Goal: Information Seeking & Learning: Learn about a topic

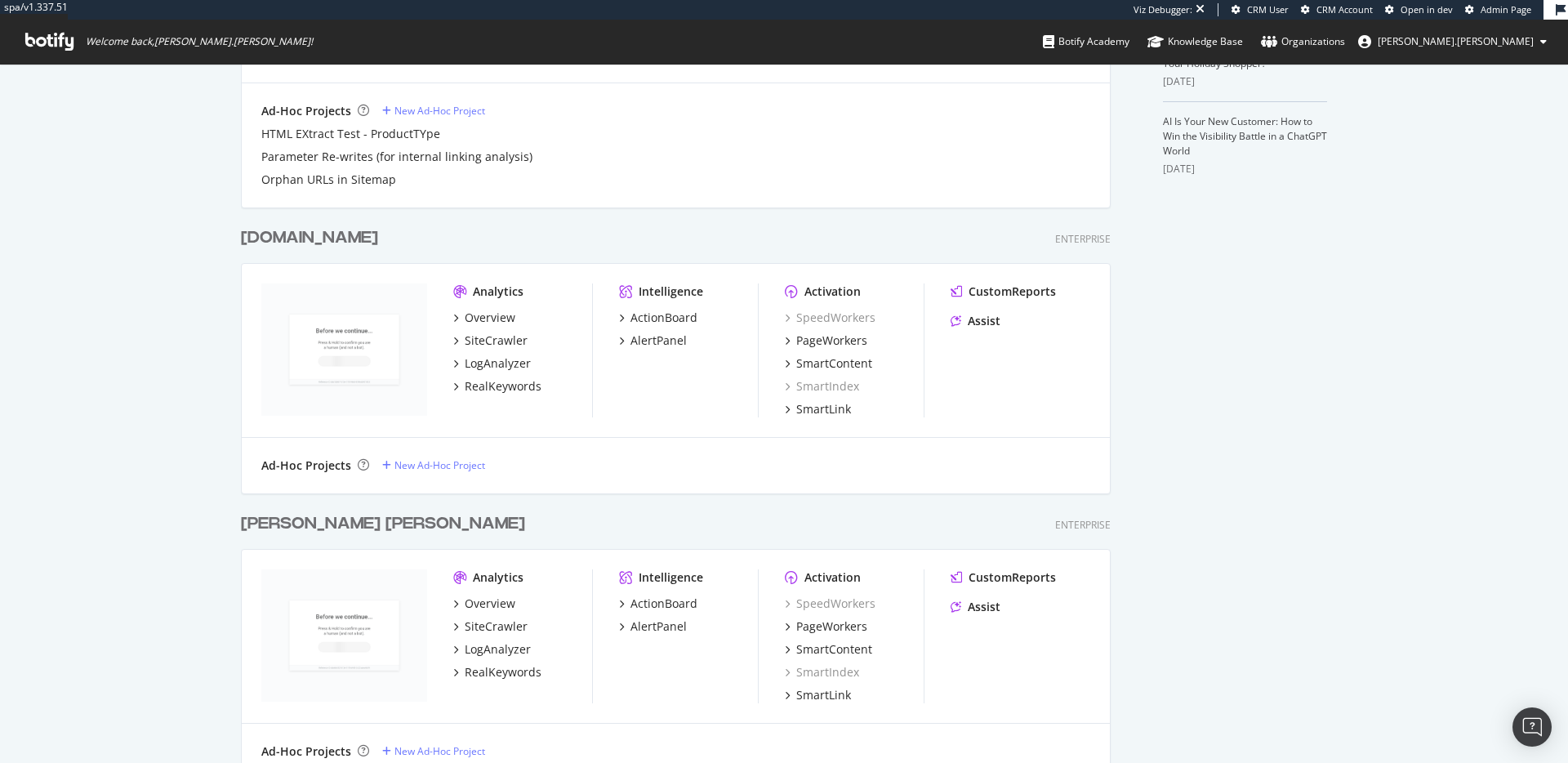
scroll to position [621, 0]
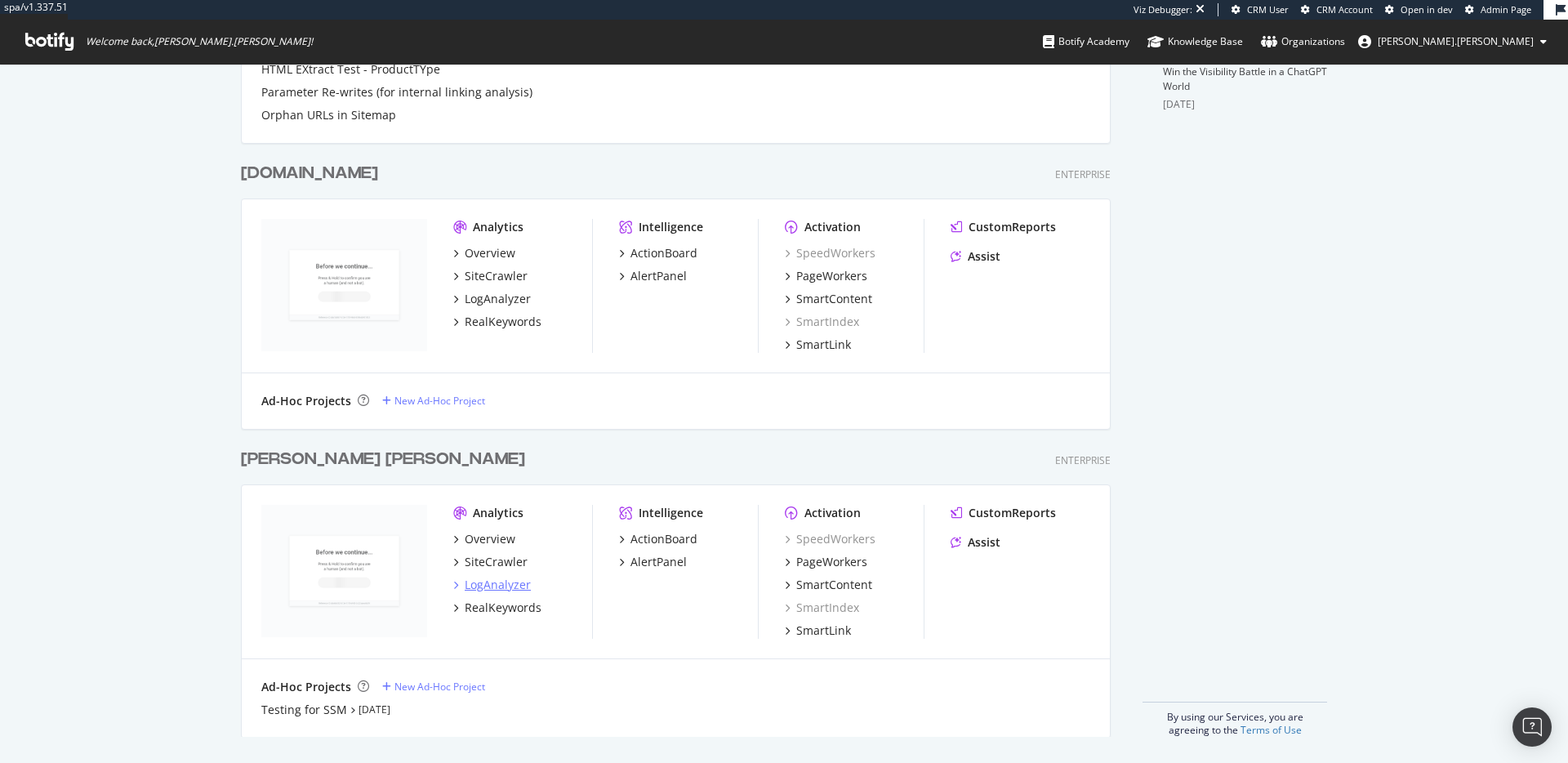
click at [492, 582] on div "LogAnalyzer" at bounding box center [498, 585] width 66 height 17
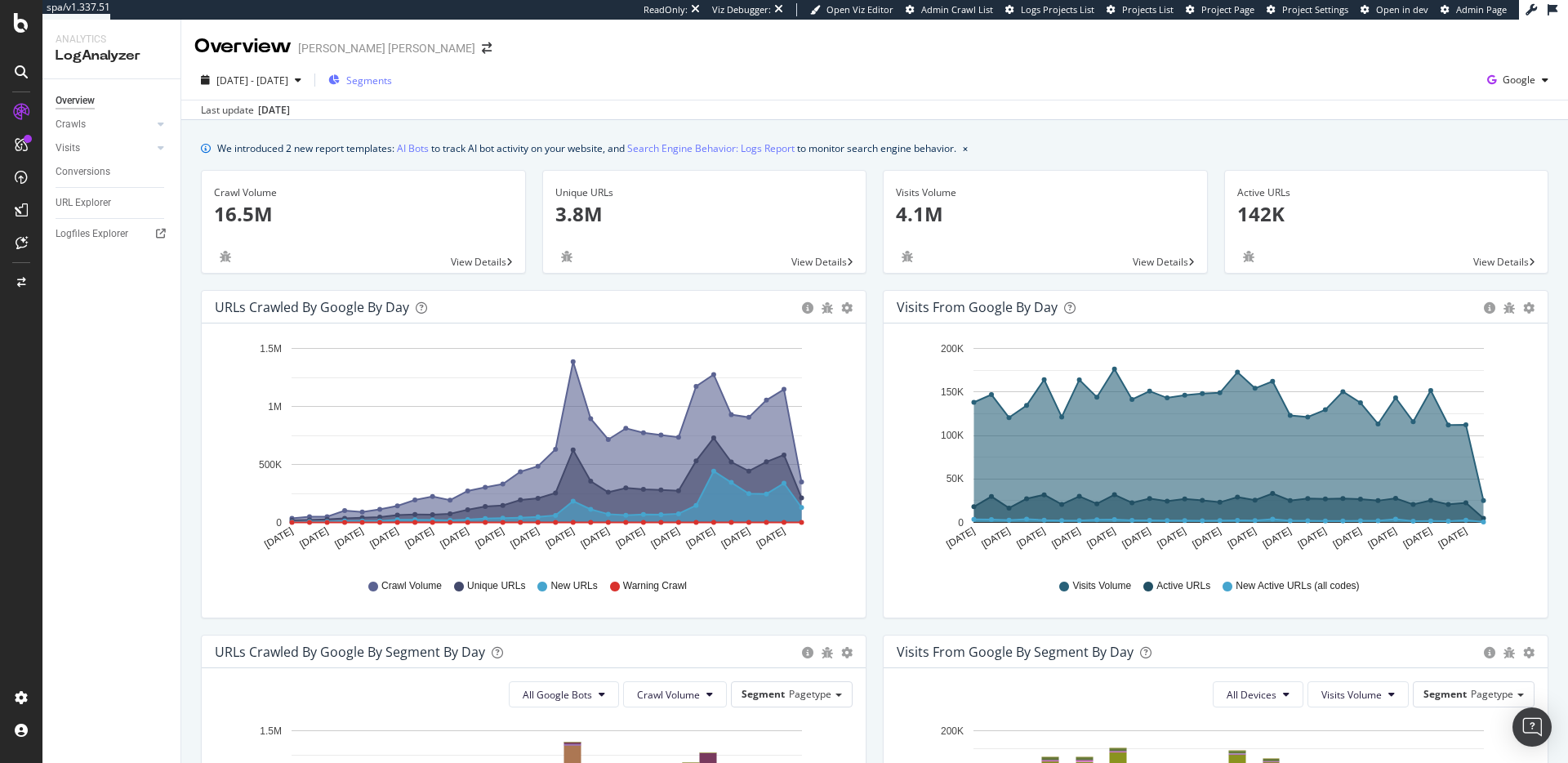
click at [392, 84] on span "Segments" at bounding box center [369, 81] width 46 height 14
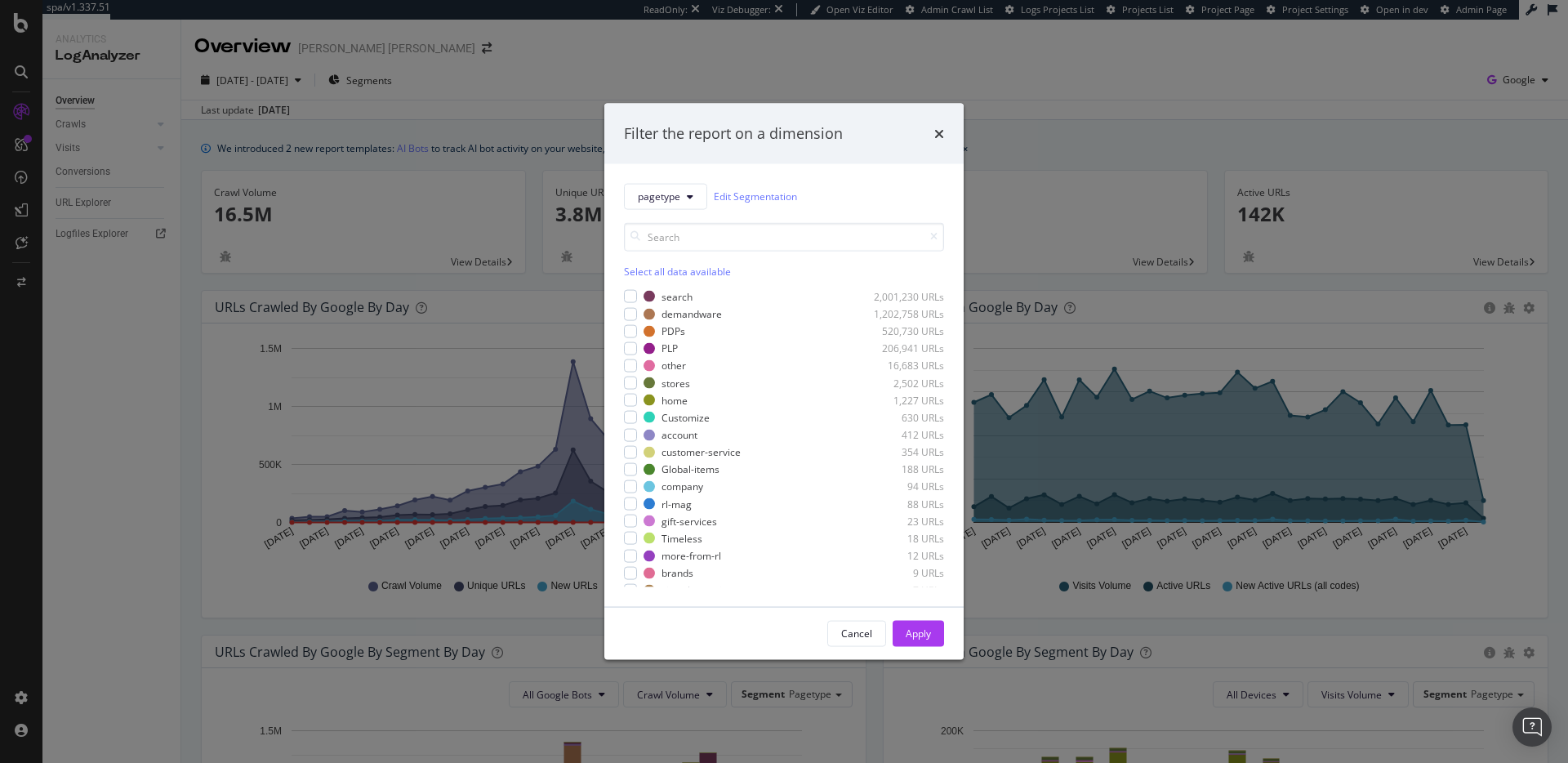
click at [484, 120] on div "Filter the report on a dimension pagetype Edit Segmentation Select all data ava…" at bounding box center [784, 382] width 1568 height 763
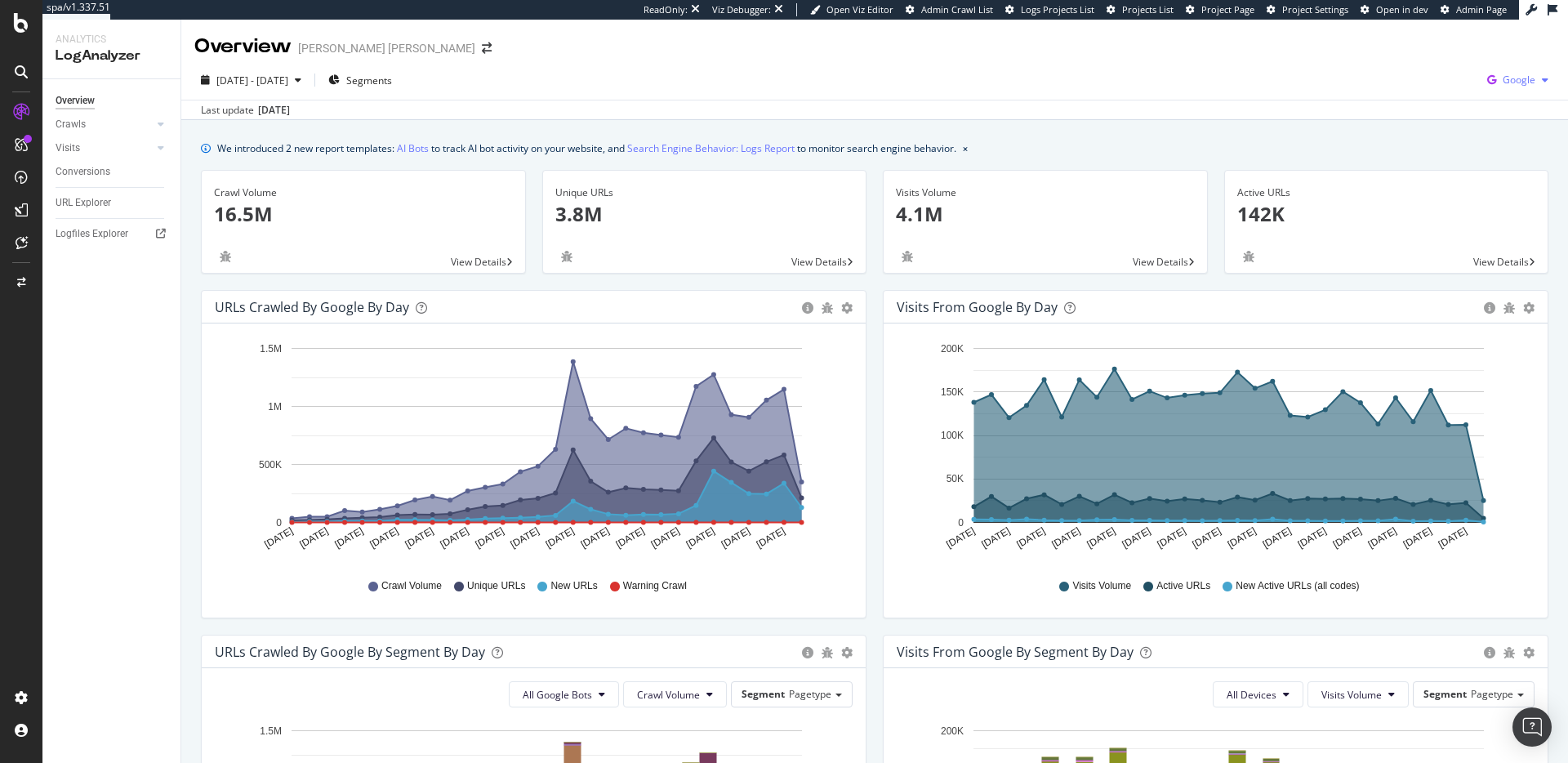
click at [1501, 91] on icon "button" at bounding box center [1492, 79] width 22 height 22
click at [1440, 104] on div "OpenAI" at bounding box center [1425, 95] width 113 height 23
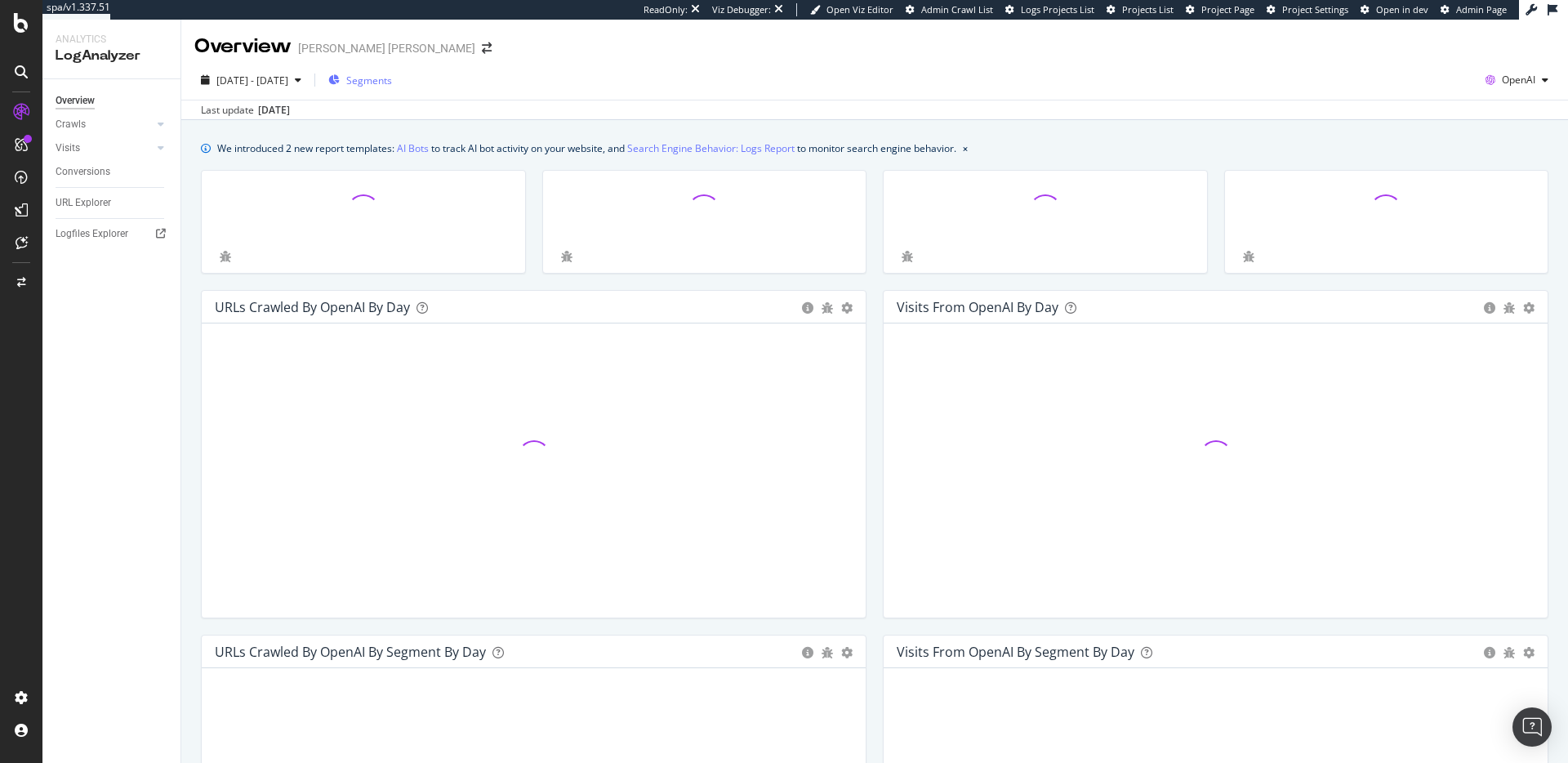
click at [392, 87] on span "Segments" at bounding box center [369, 81] width 46 height 14
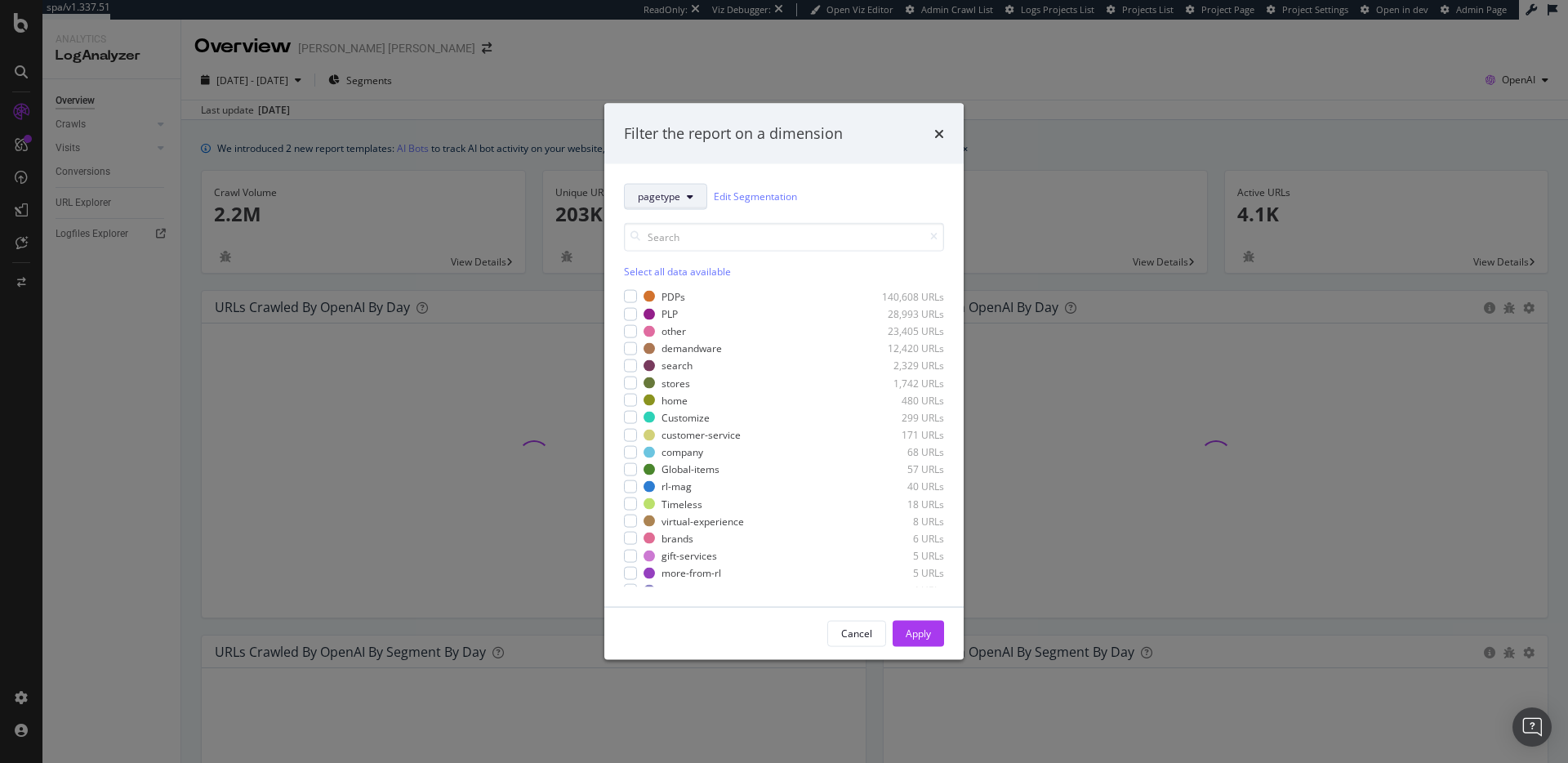
click at [678, 190] on span "pagetype" at bounding box center [659, 197] width 43 height 14
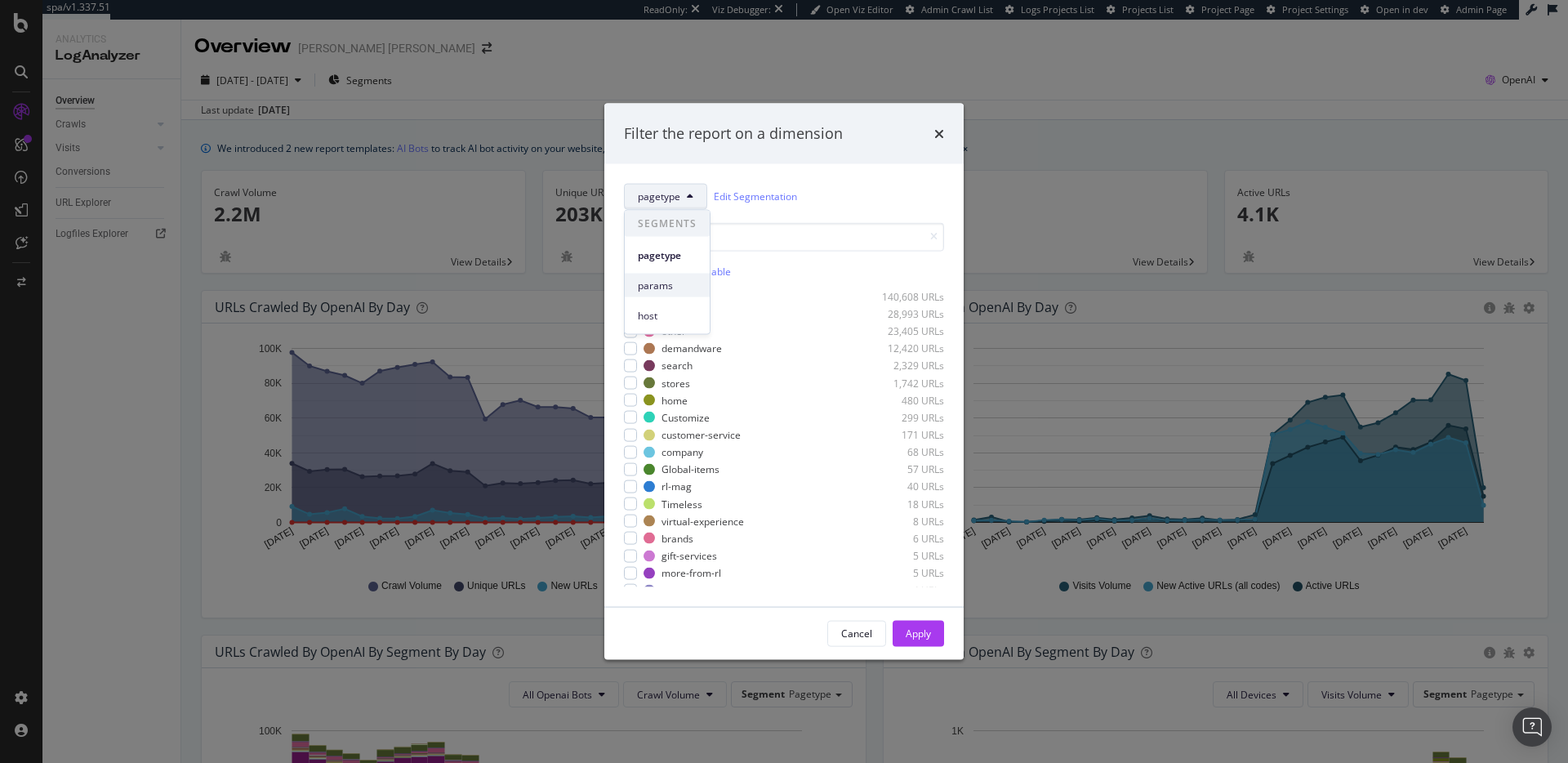
click at [701, 282] on div "params" at bounding box center [667, 285] width 85 height 23
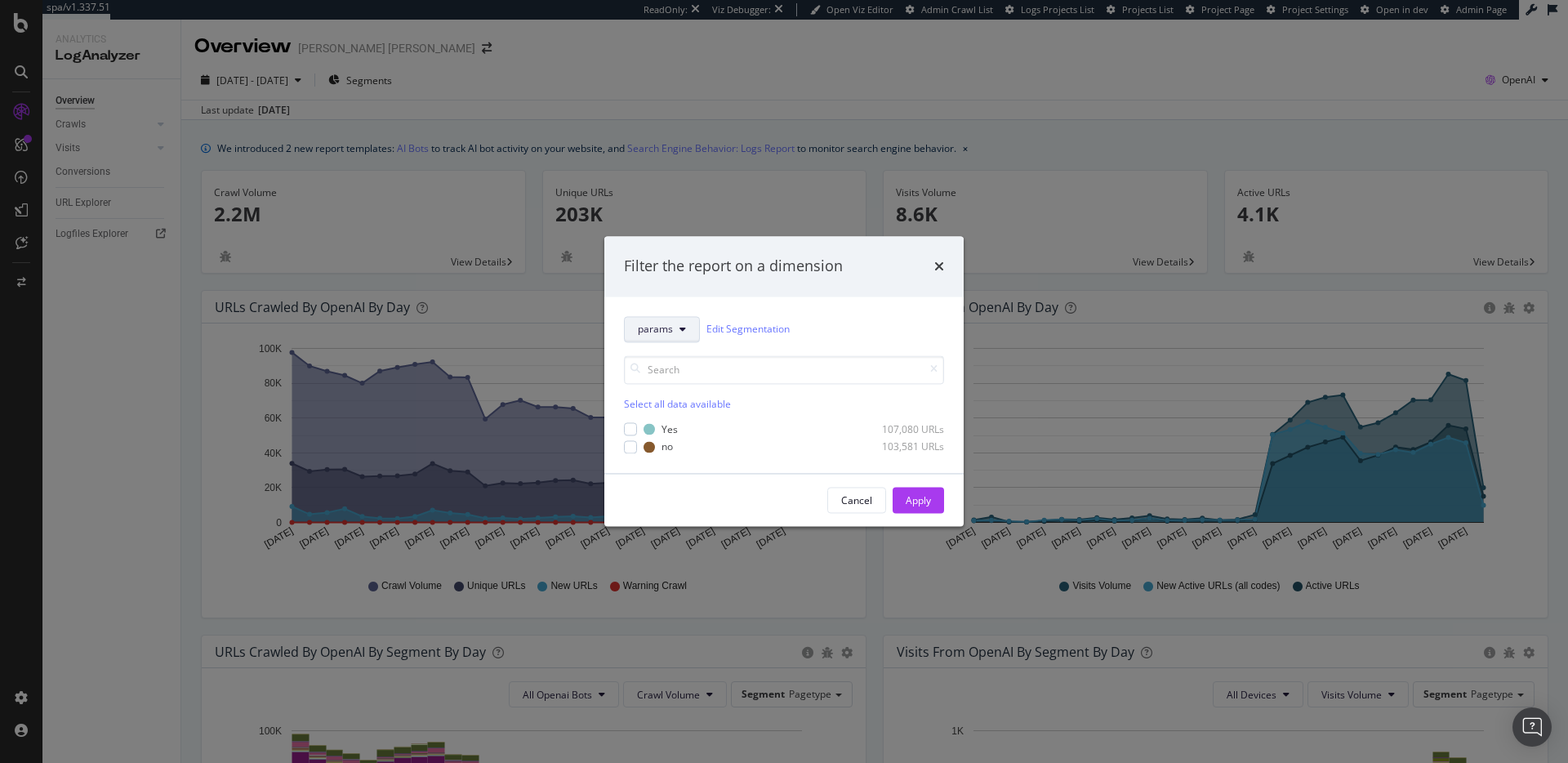
click at [675, 327] on button "params" at bounding box center [662, 329] width 76 height 26
click at [664, 390] on span "pagetype" at bounding box center [667, 387] width 58 height 15
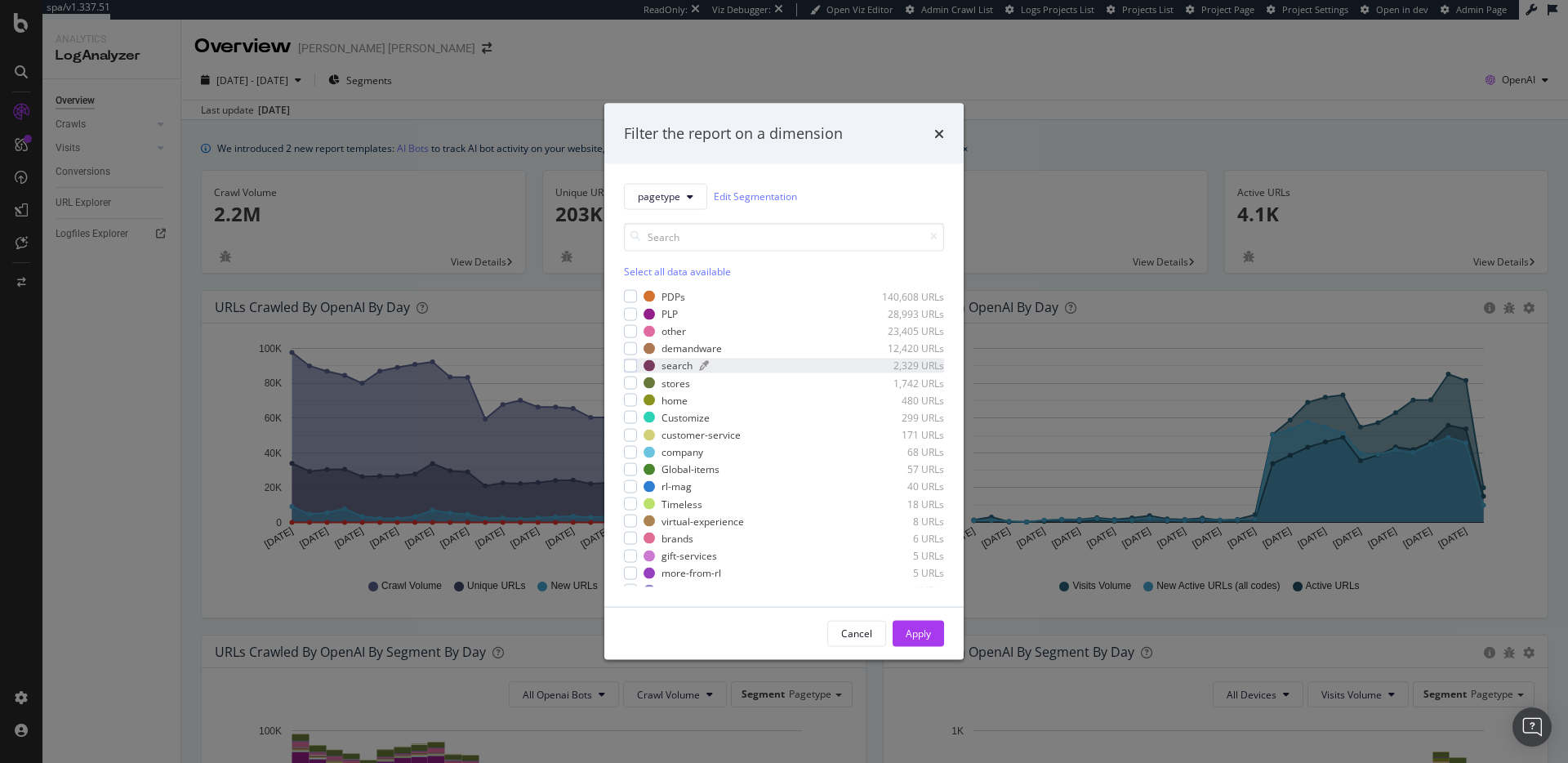
scroll to position [1, 0]
click at [633, 297] on div "modal" at bounding box center [630, 295] width 13 height 13
click at [743, 197] on link "Edit Segmentation" at bounding box center [755, 197] width 84 height 18
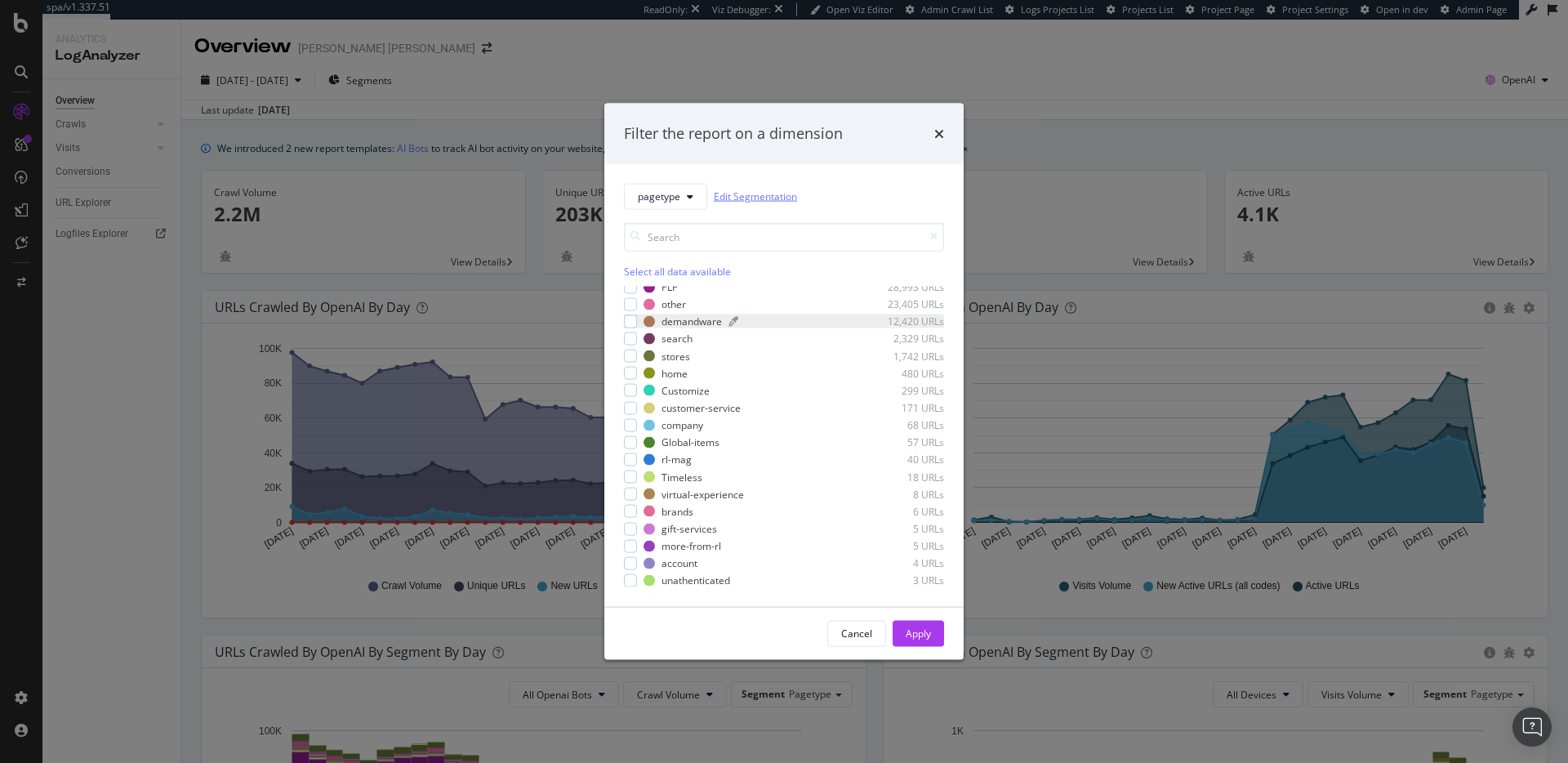
scroll to position [0, 0]
click at [955, 125] on div "Filter the report on a dimension" at bounding box center [784, 134] width 359 height 60
click at [942, 133] on icon "times" at bounding box center [939, 132] width 10 height 13
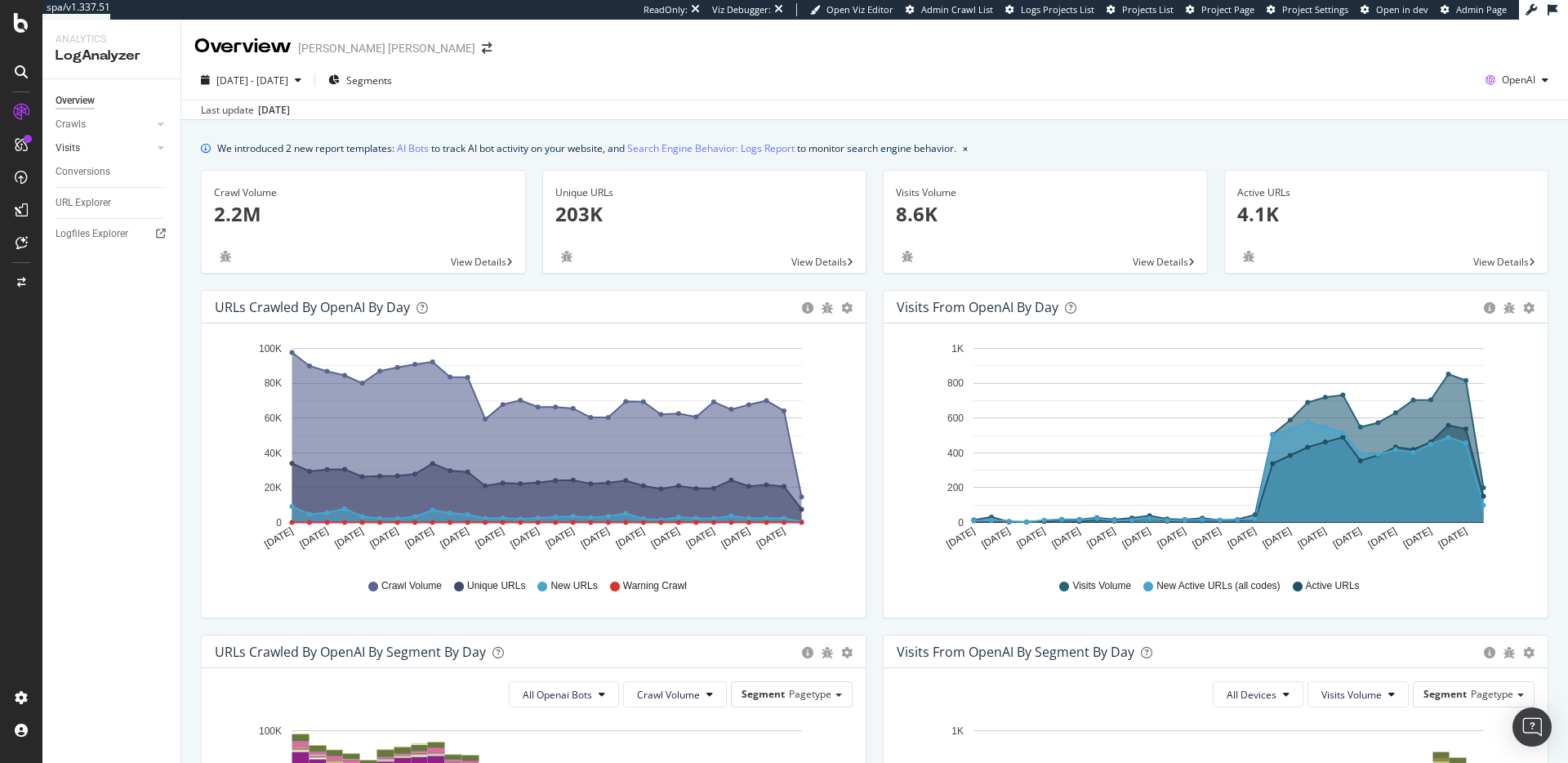
click at [104, 152] on link "Visits" at bounding box center [104, 149] width 97 height 18
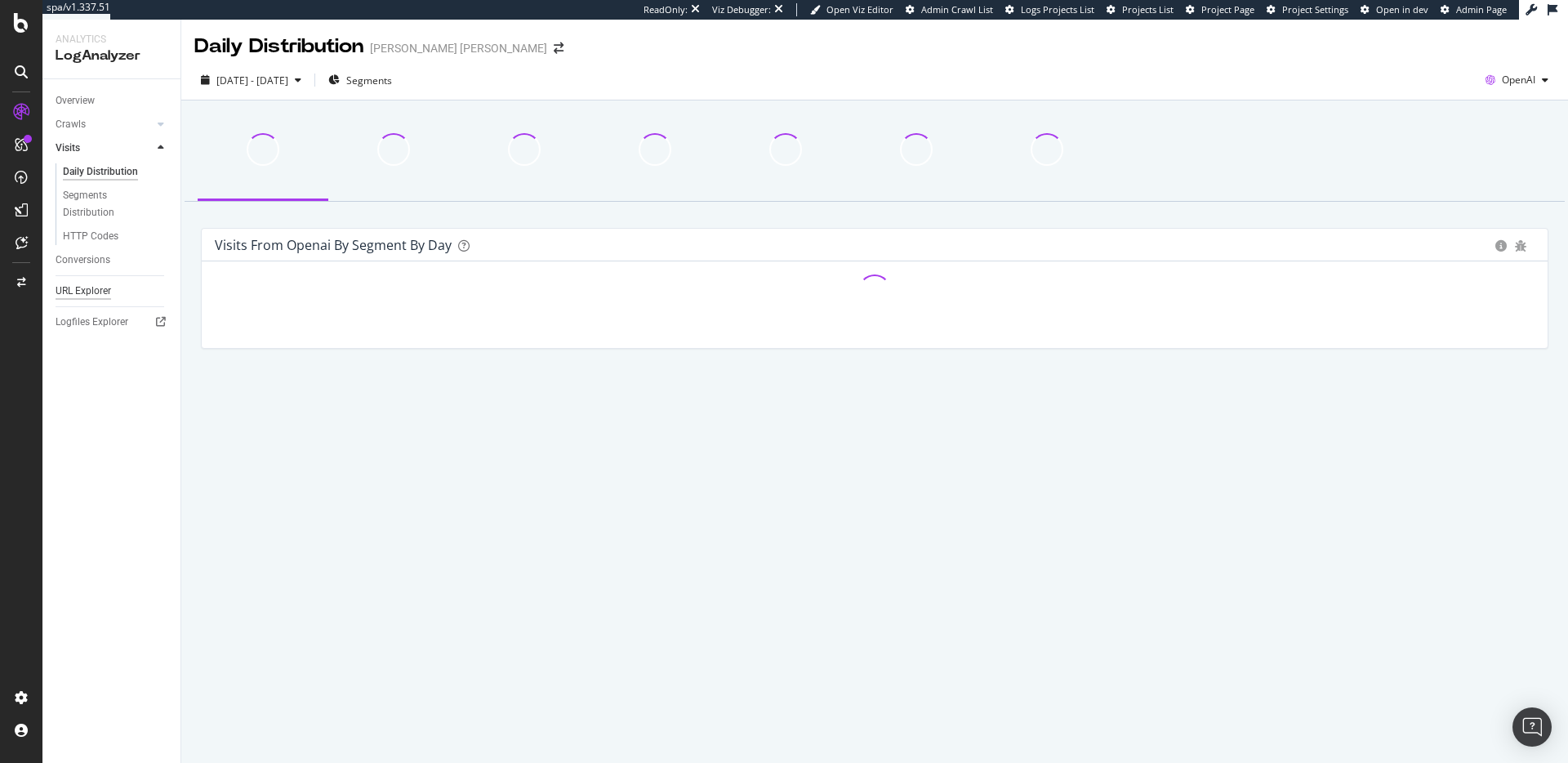
click at [99, 285] on div "URL Explorer" at bounding box center [83, 291] width 55 height 18
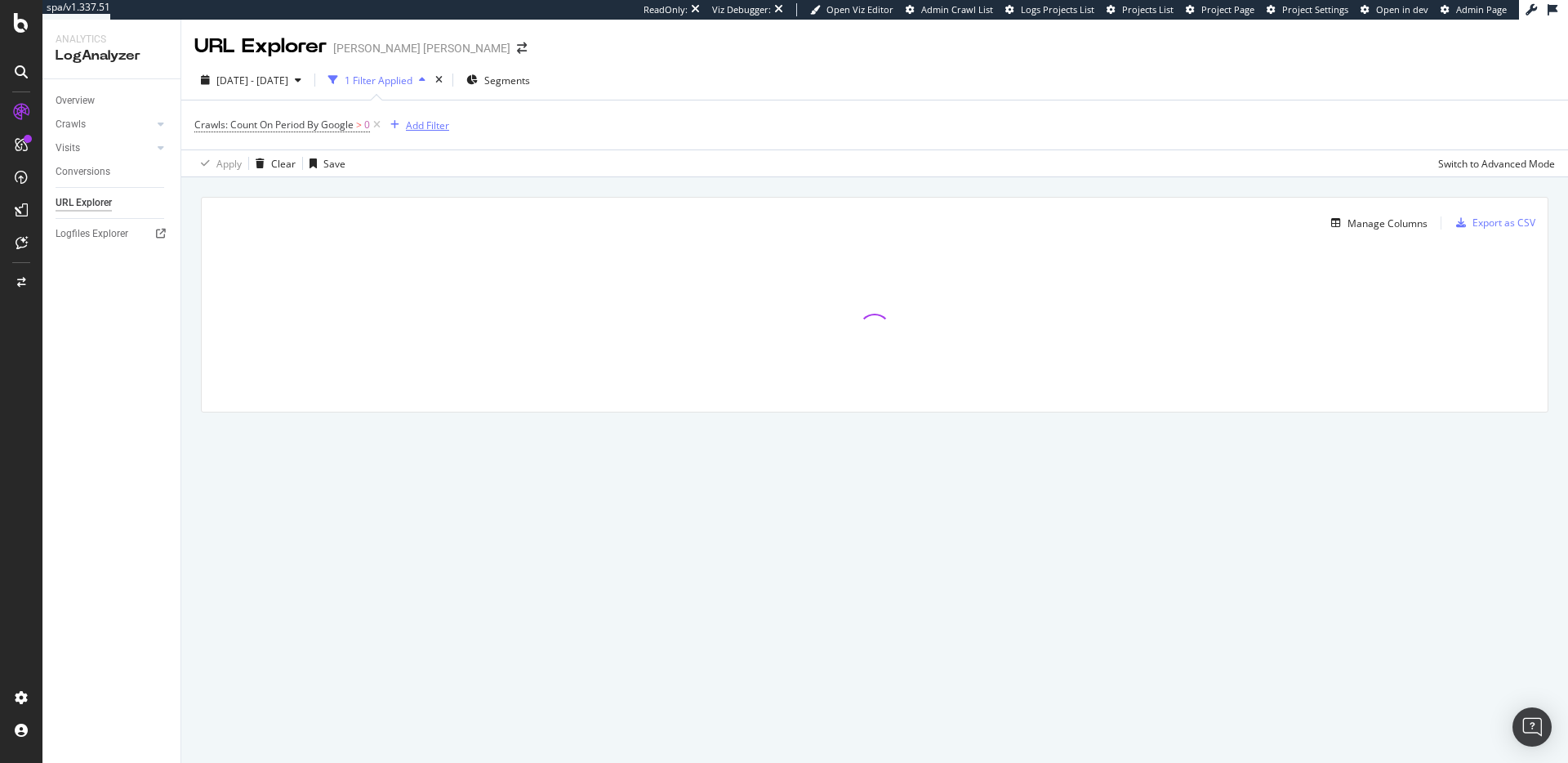
click at [439, 122] on div "Add Filter" at bounding box center [427, 126] width 43 height 14
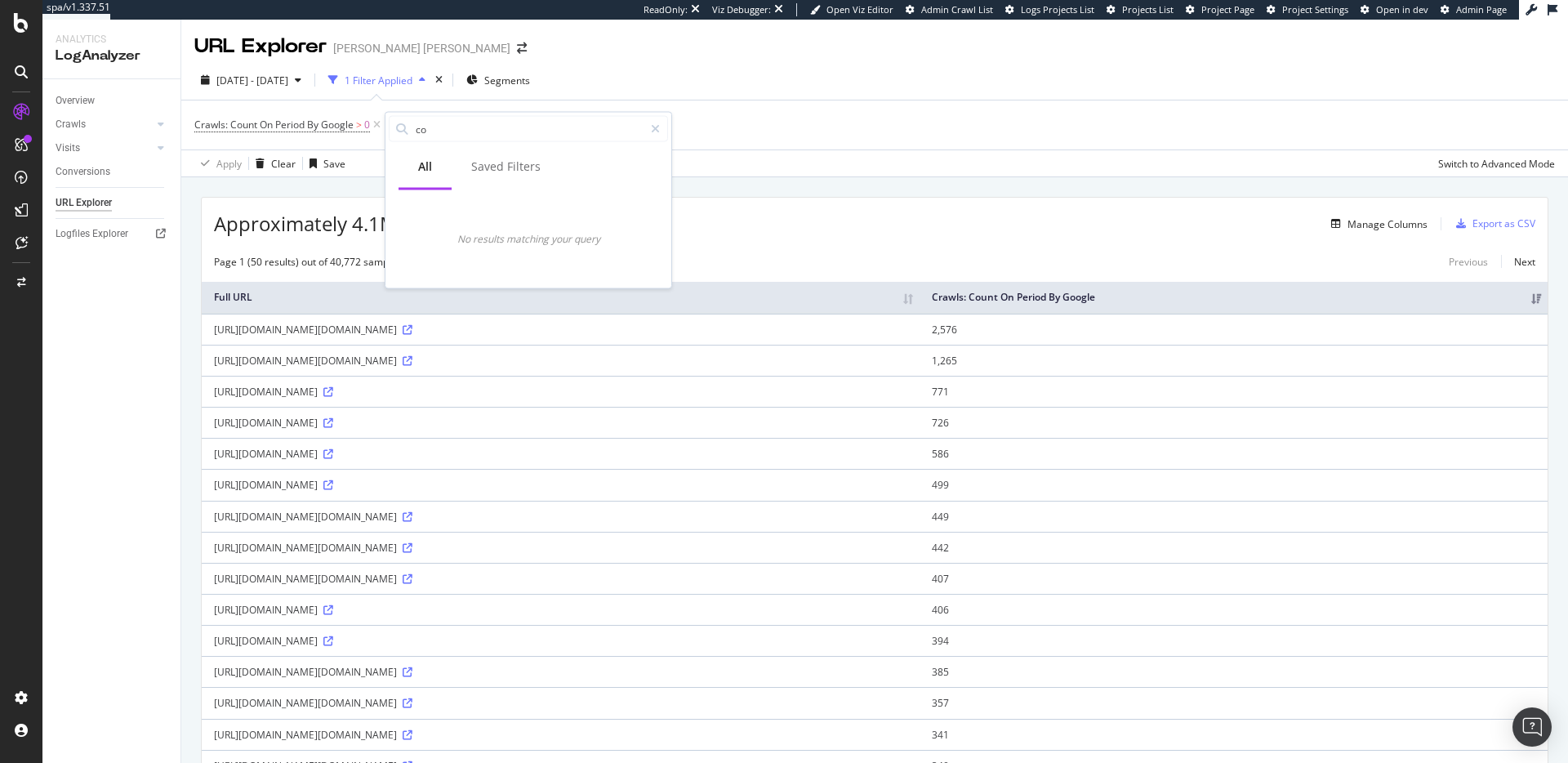
type input "c"
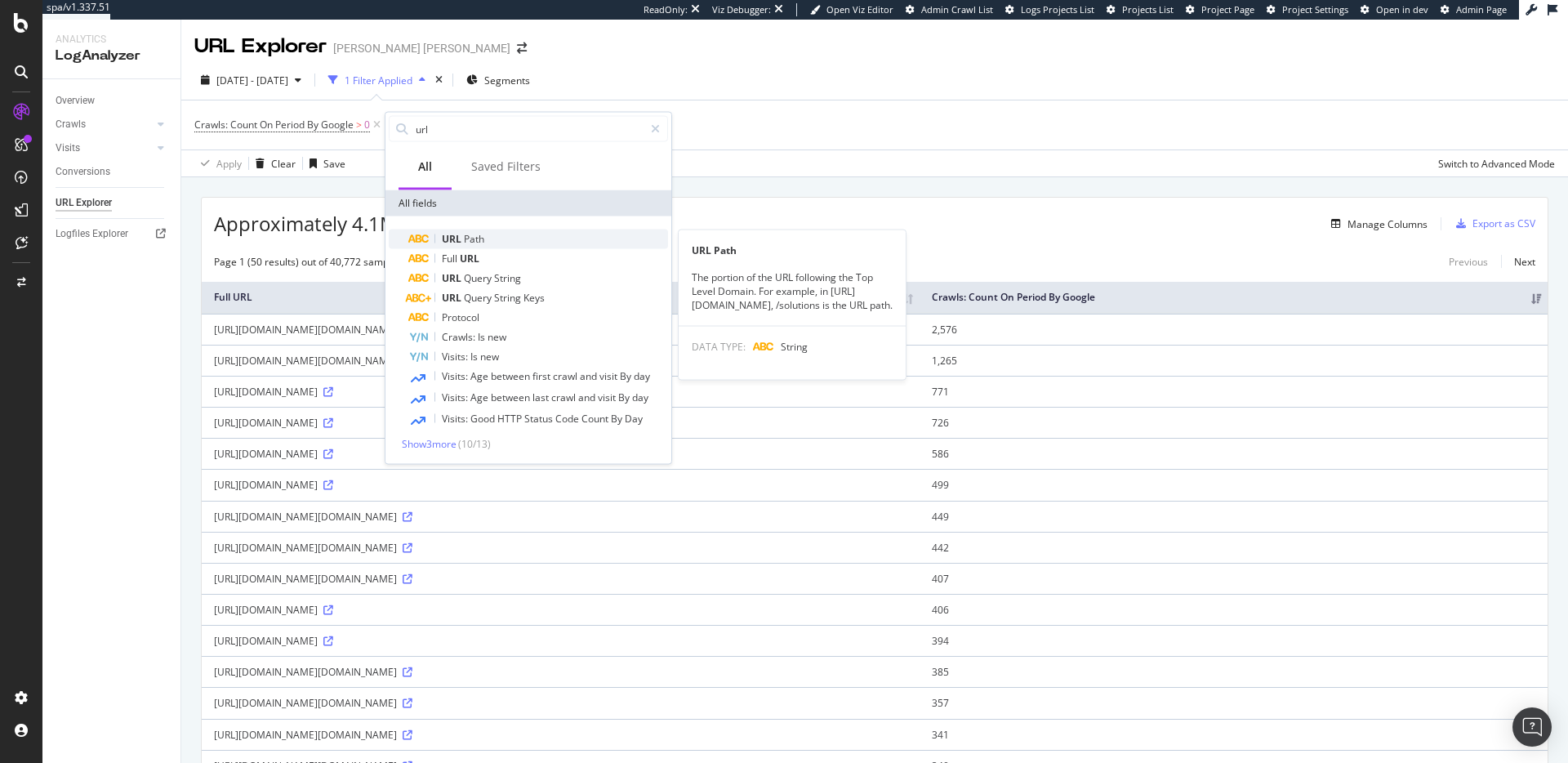
type input "url"
click at [543, 239] on div "URL Path" at bounding box center [538, 239] width 260 height 19
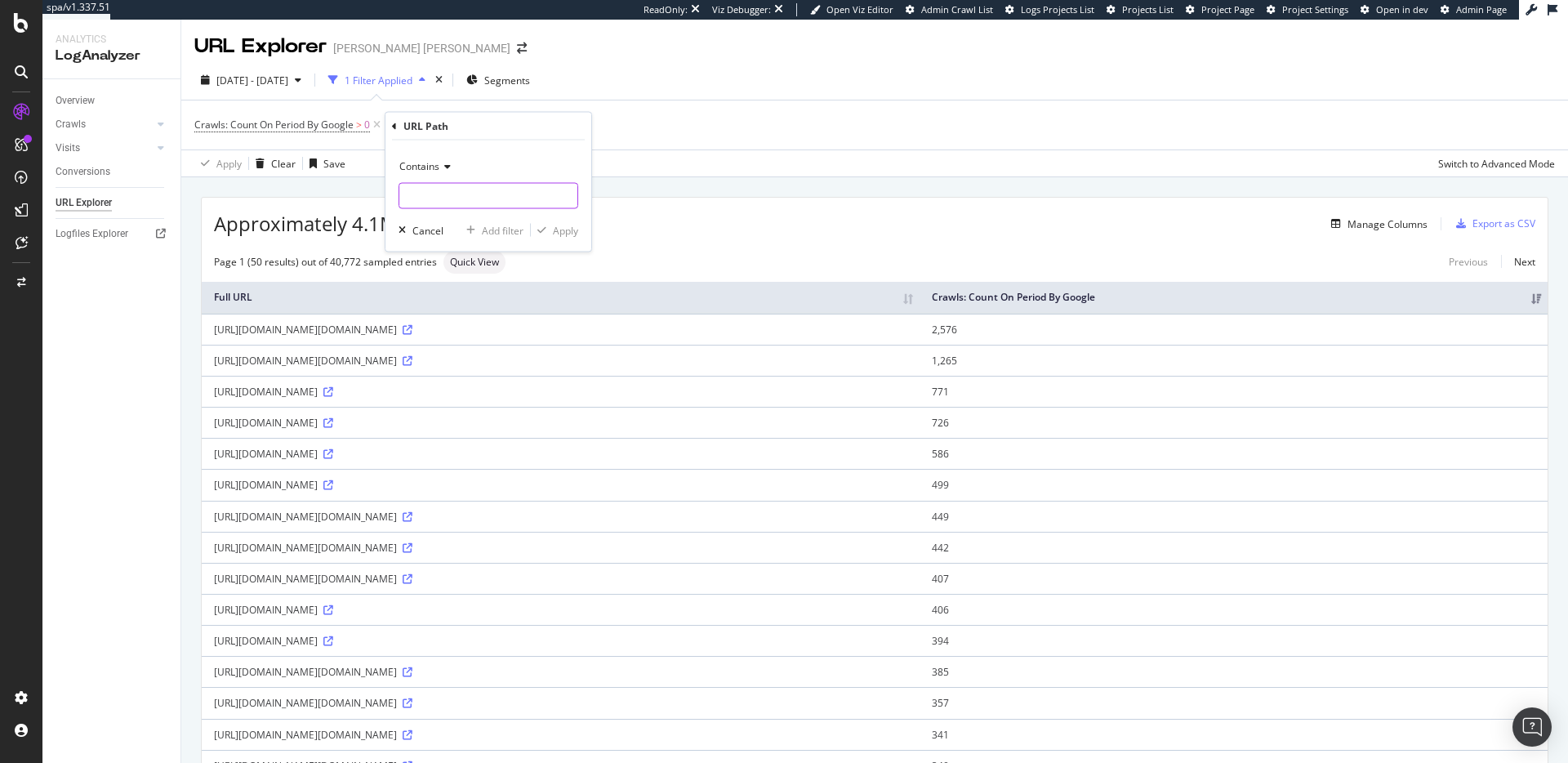
click at [529, 198] on input "text" at bounding box center [488, 196] width 178 height 26
paste input "women-accessories-handbags"
type input "women-accessories-handbags"
click at [566, 234] on div "Apply" at bounding box center [565, 230] width 25 height 14
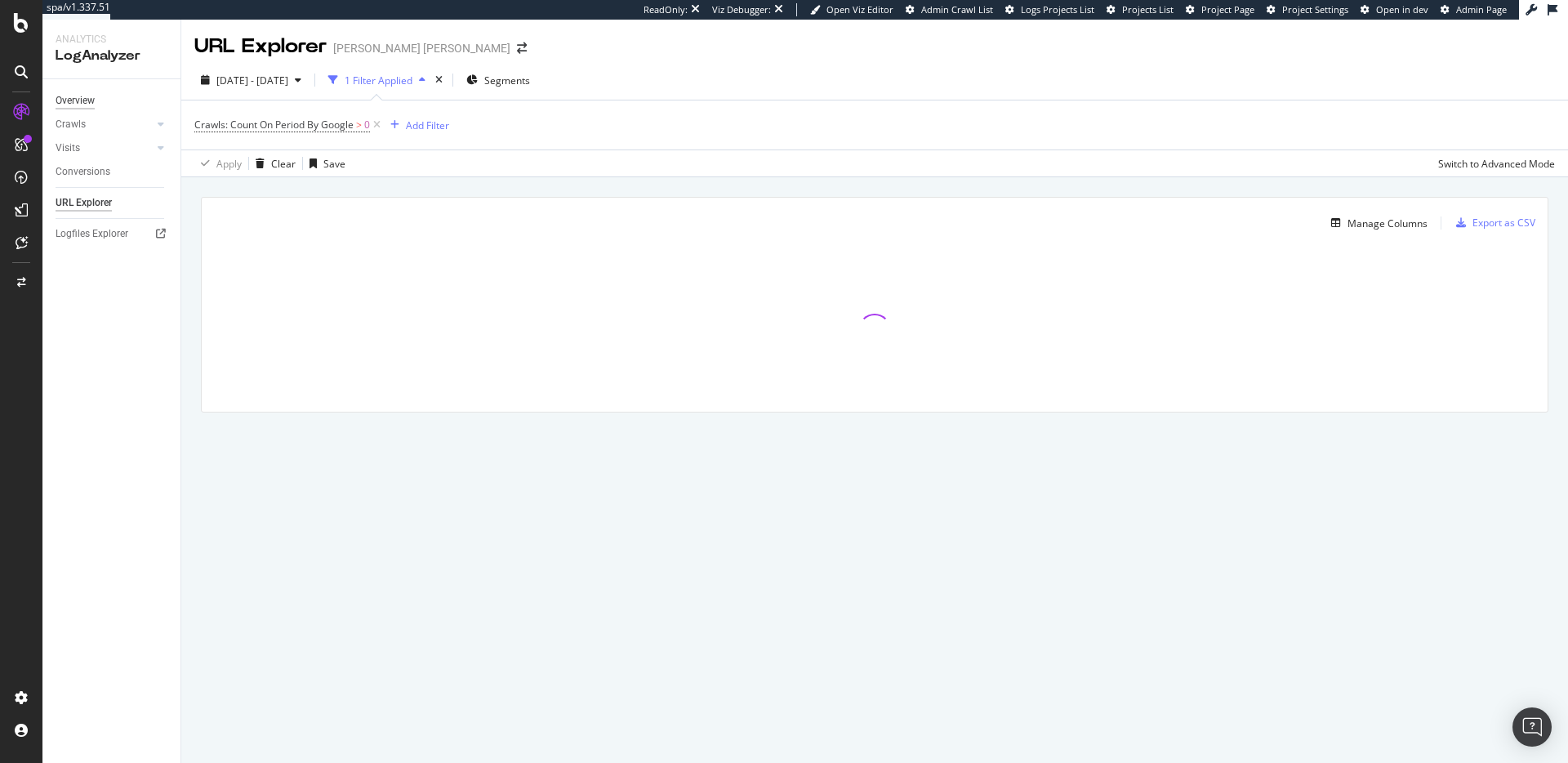
click at [85, 98] on div "Overview" at bounding box center [75, 101] width 39 height 18
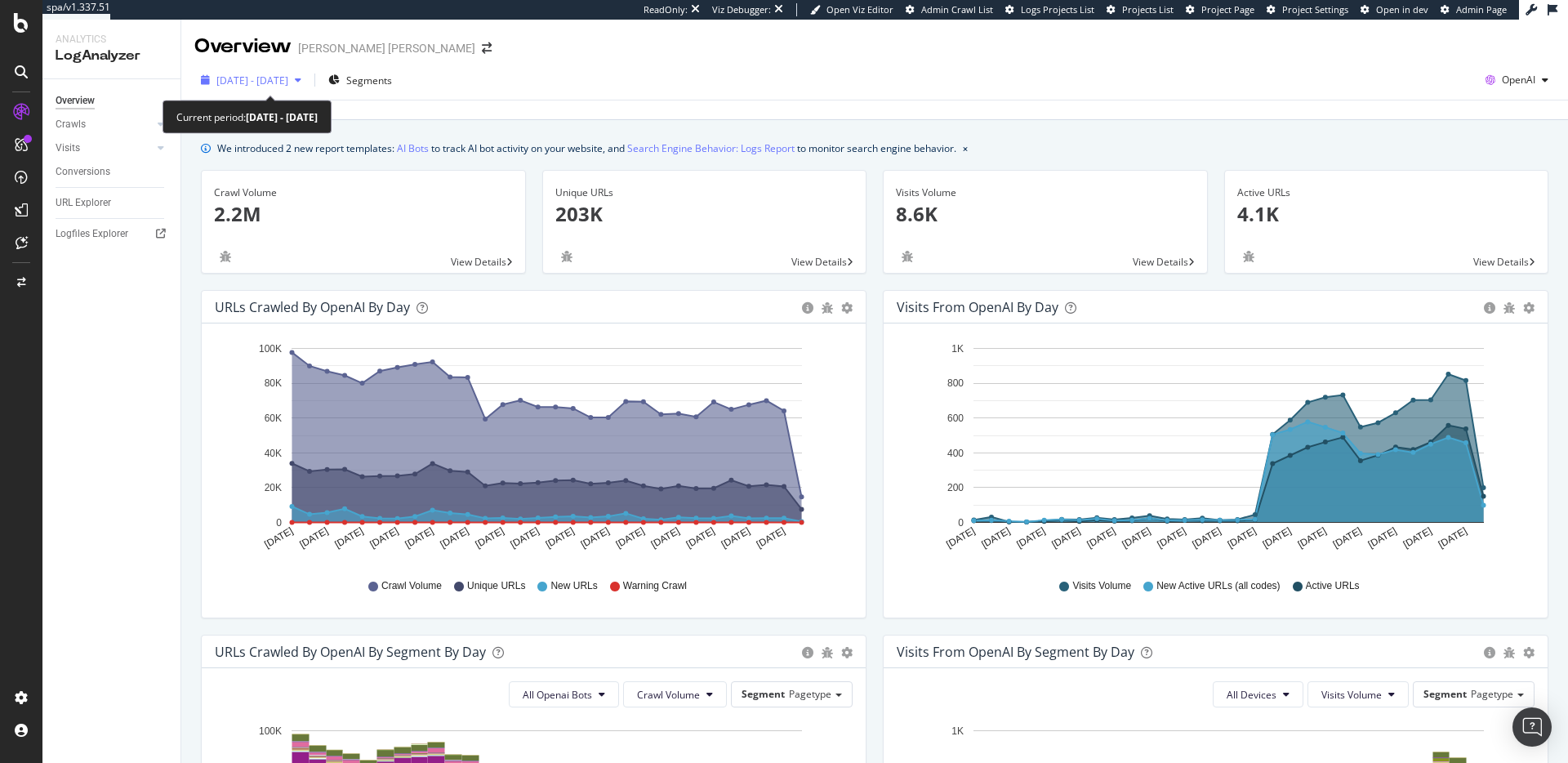
click at [308, 79] on div "button" at bounding box center [298, 80] width 19 height 10
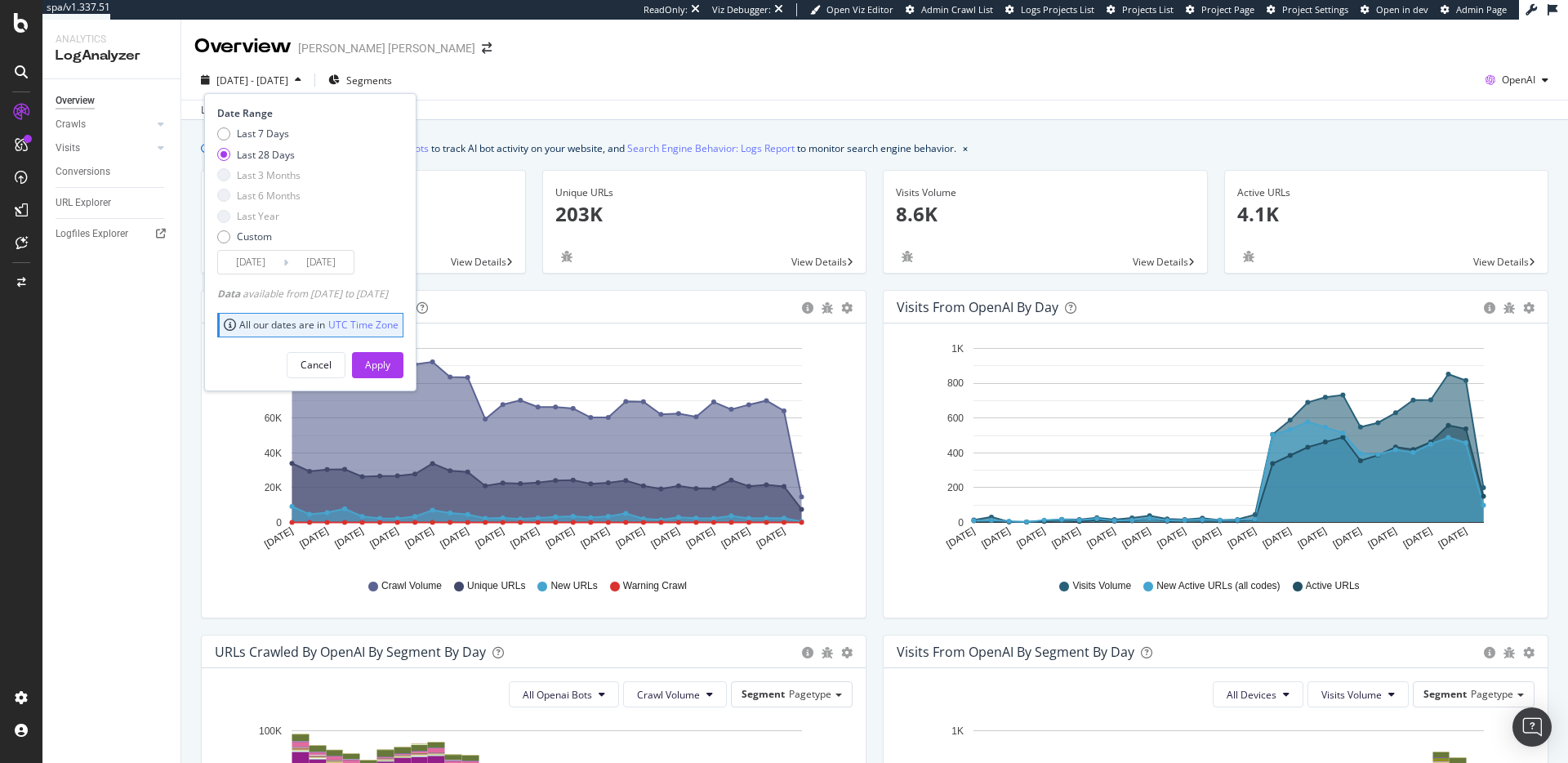
click at [552, 49] on div "Overview Ralph Lauren" at bounding box center [874, 40] width 1387 height 41
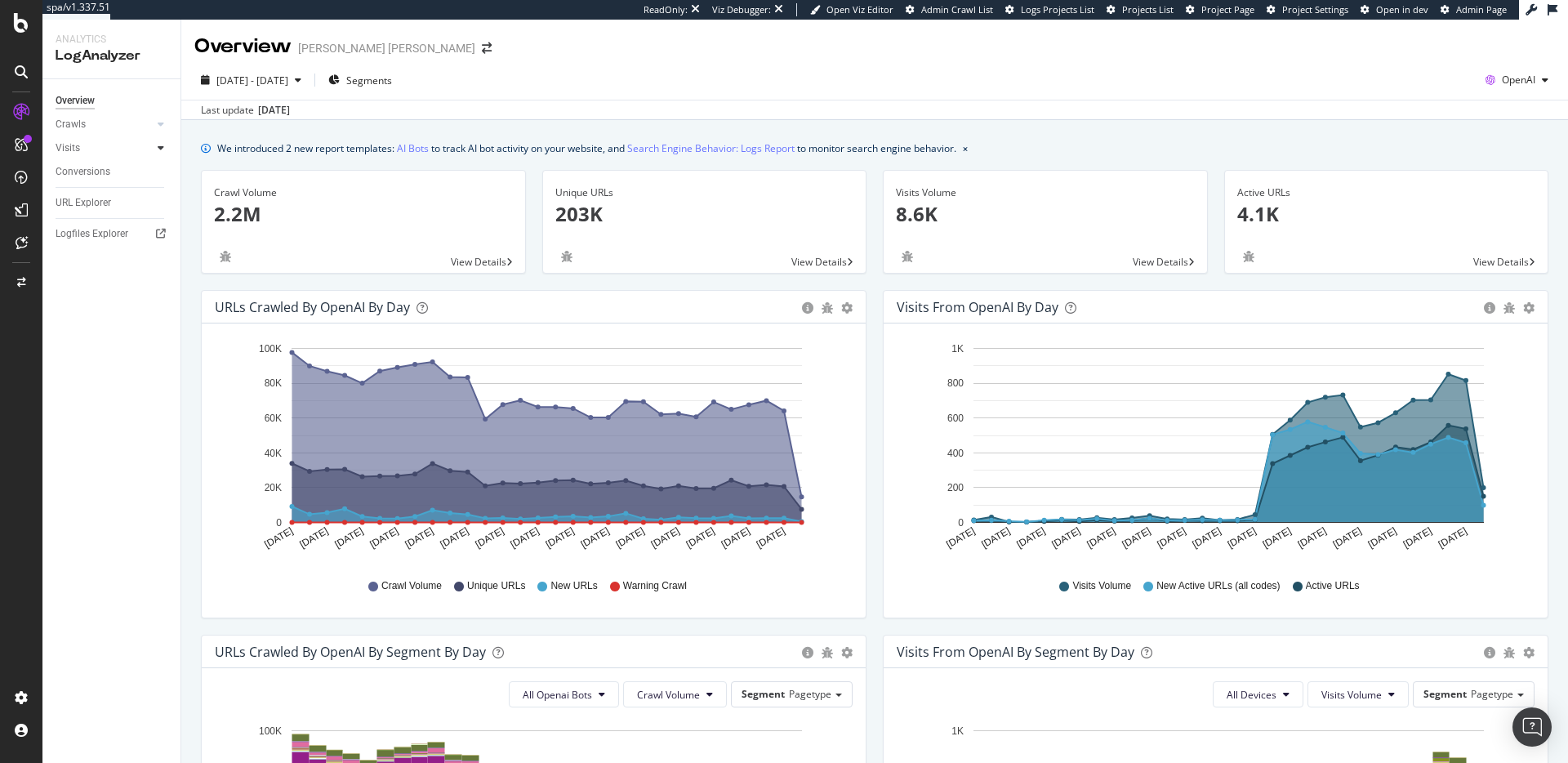
click at [160, 146] on icon at bounding box center [161, 148] width 7 height 10
click at [146, 120] on div at bounding box center [144, 124] width 17 height 17
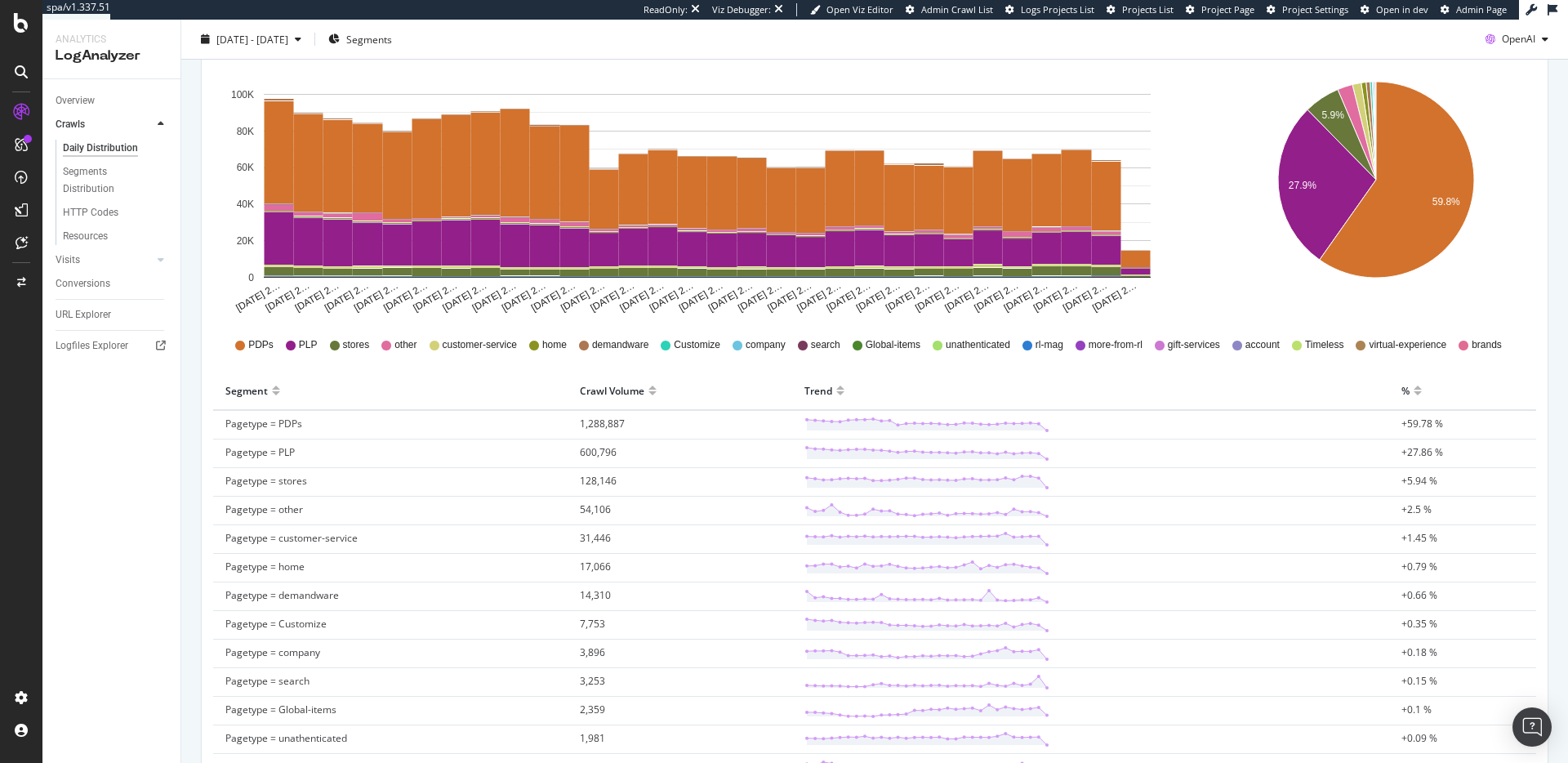
scroll to position [438, 0]
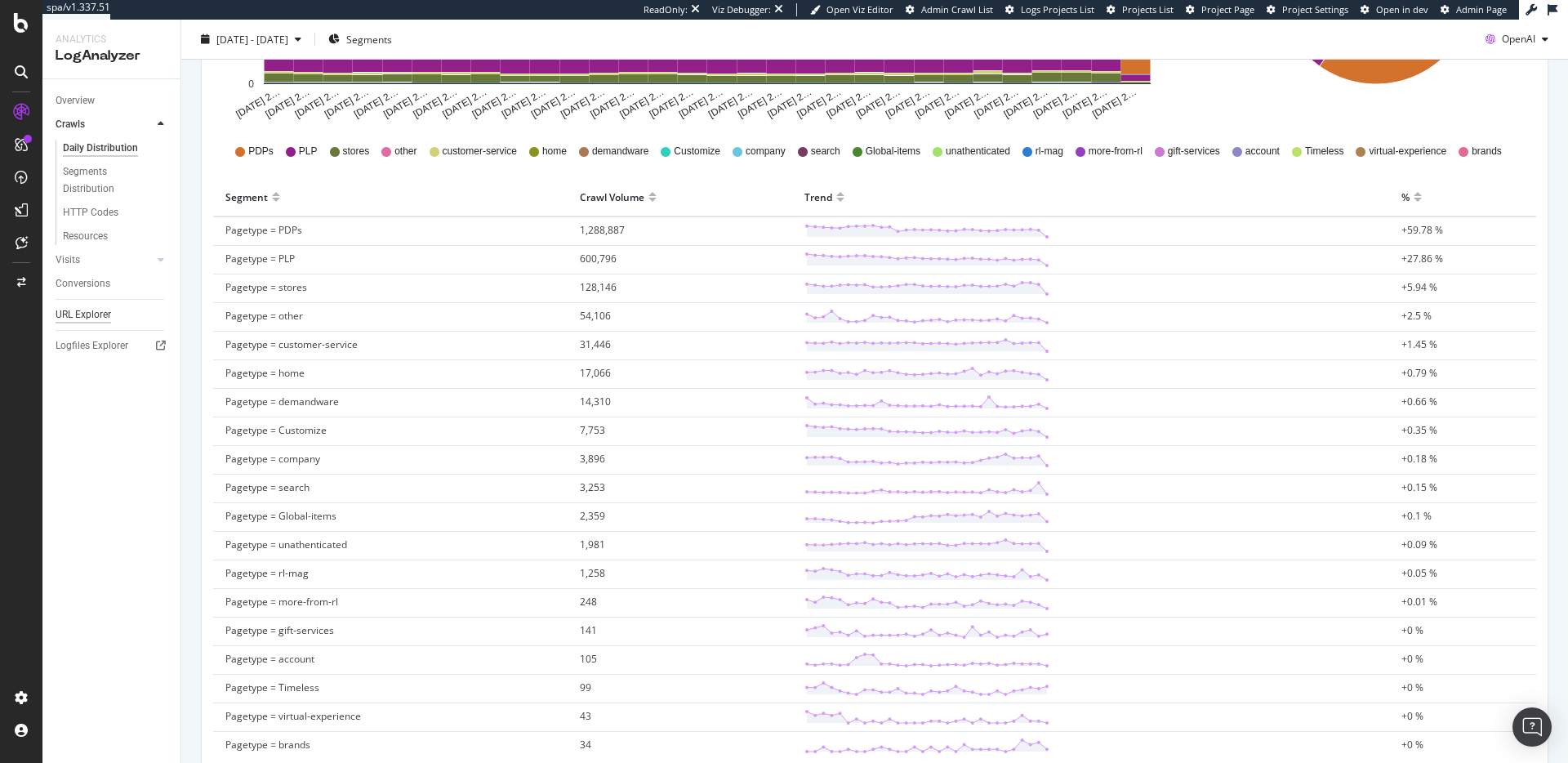
click at [96, 314] on div "URL Explorer" at bounding box center [83, 315] width 55 height 18
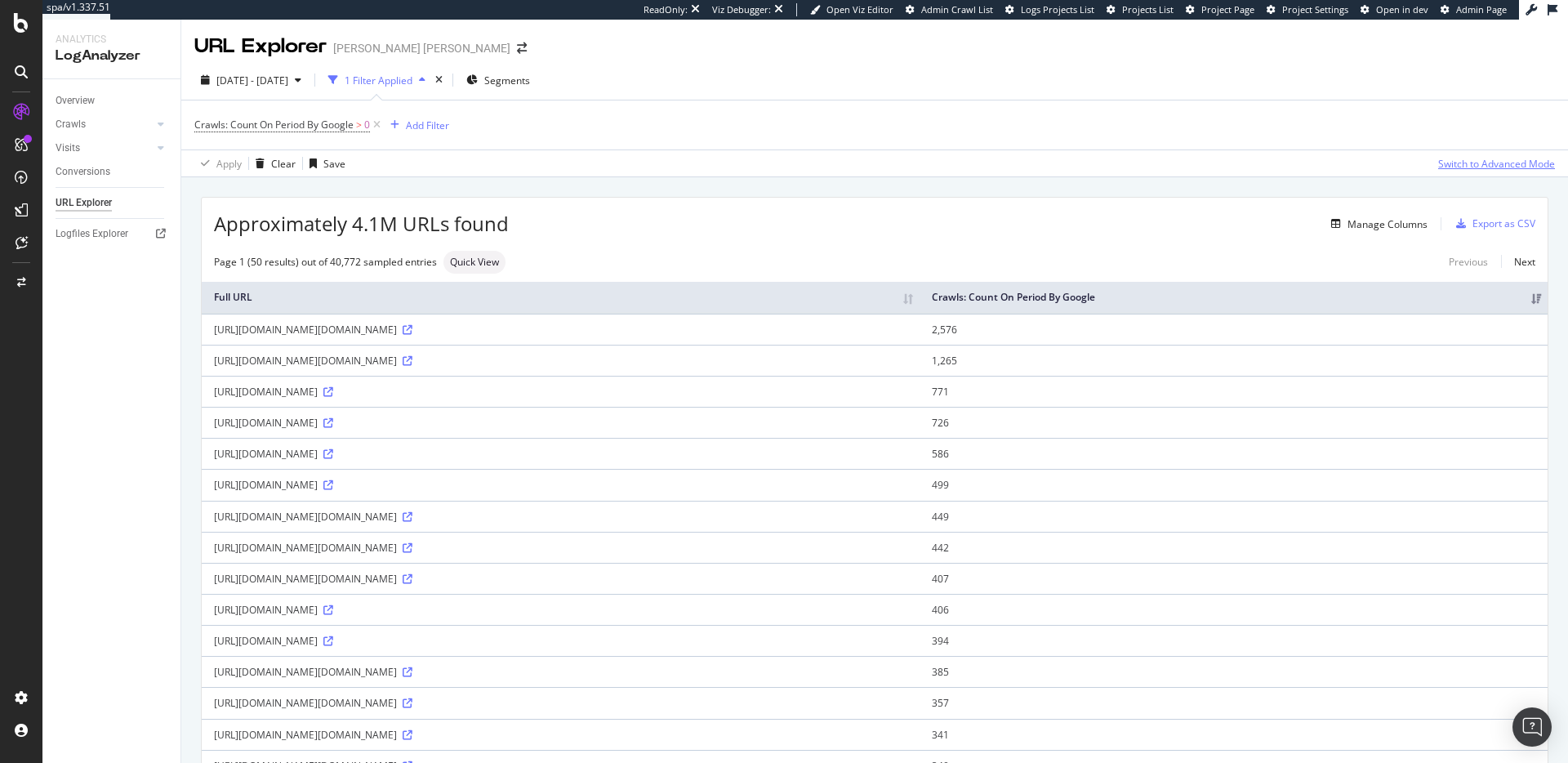
click at [1504, 155] on div "Switch to Advanced Mode" at bounding box center [1497, 163] width 117 height 24
click at [1502, 169] on div "Switch back to Simple mode" at bounding box center [1492, 164] width 127 height 14
click at [1468, 158] on div "Switch to Advanced Mode" at bounding box center [1497, 164] width 117 height 14
click at [1468, 158] on div "Switch back to Simple mode" at bounding box center [1492, 164] width 127 height 14
click at [1468, 158] on div "Switch to Advanced Mode" at bounding box center [1497, 164] width 117 height 14
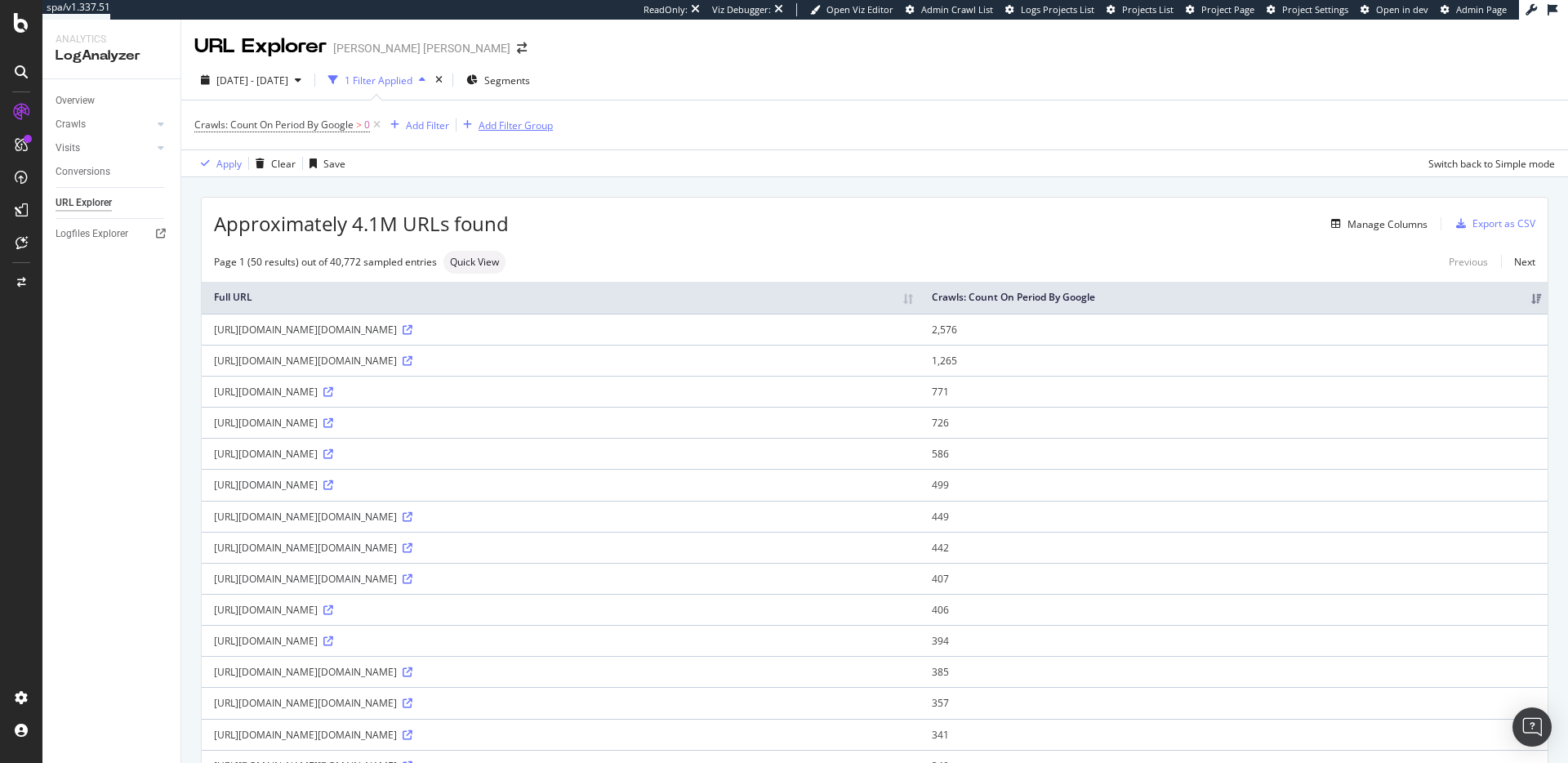
click at [547, 129] on div "Add Filter Group" at bounding box center [516, 126] width 74 height 14
click at [547, 129] on div "Crawls: Count On Period By Google > 0 Add Filter Add Filter Group" at bounding box center [875, 125] width 1361 height 49
click at [1466, 155] on div "Switch back to Simple mode" at bounding box center [1492, 163] width 127 height 24
click at [1392, 444] on td "586" at bounding box center [1233, 454] width 628 height 31
click at [108, 230] on div "Logfiles Explorer" at bounding box center [91, 235] width 73 height 18
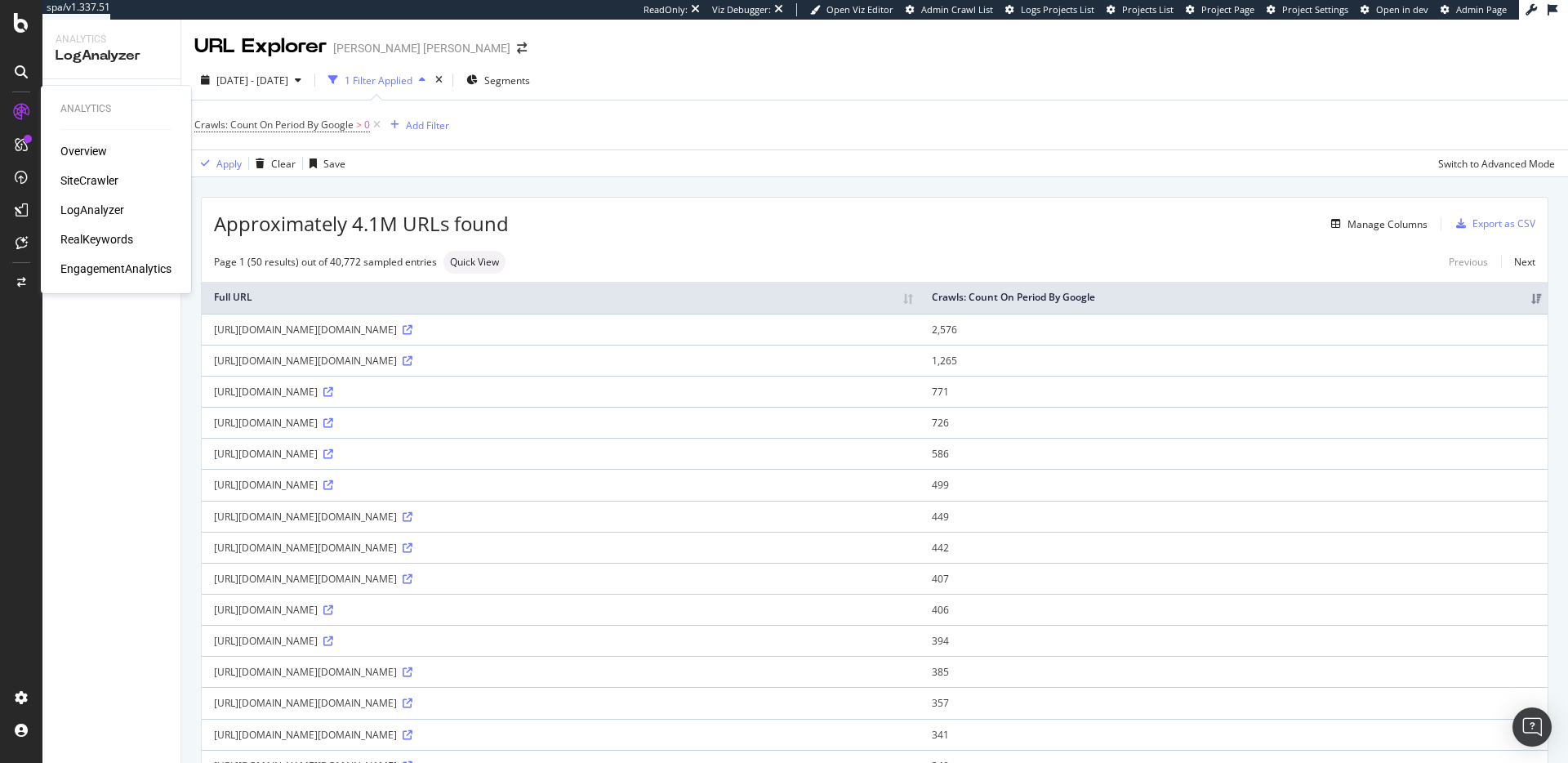
click at [113, 182] on div "SiteCrawler" at bounding box center [90, 180] width 58 height 17
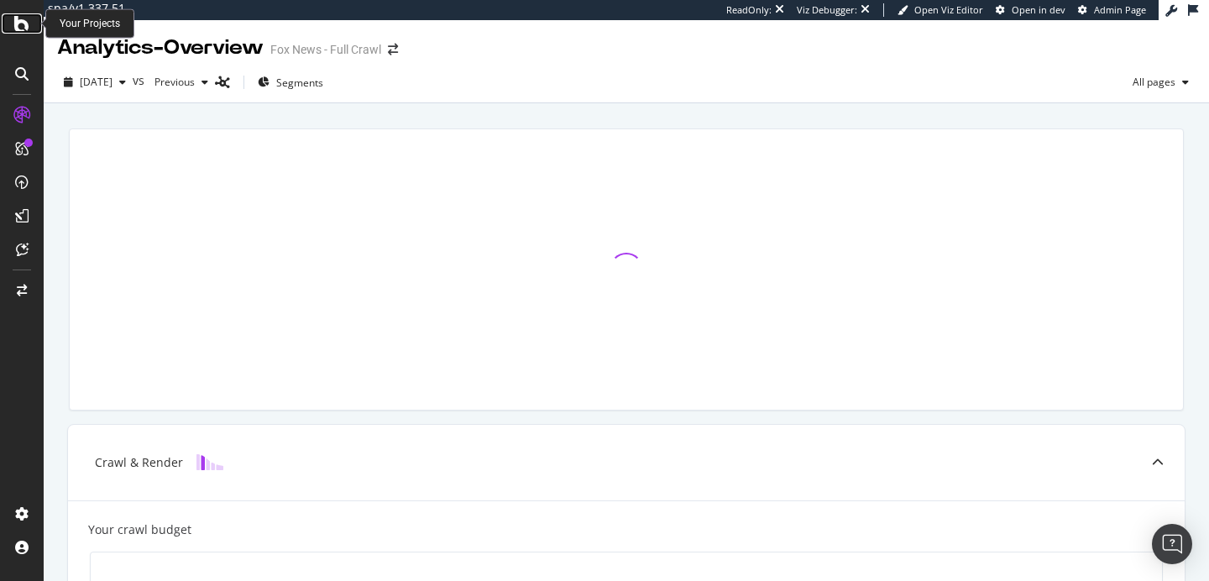
click at [16, 28] on icon at bounding box center [21, 23] width 15 height 20
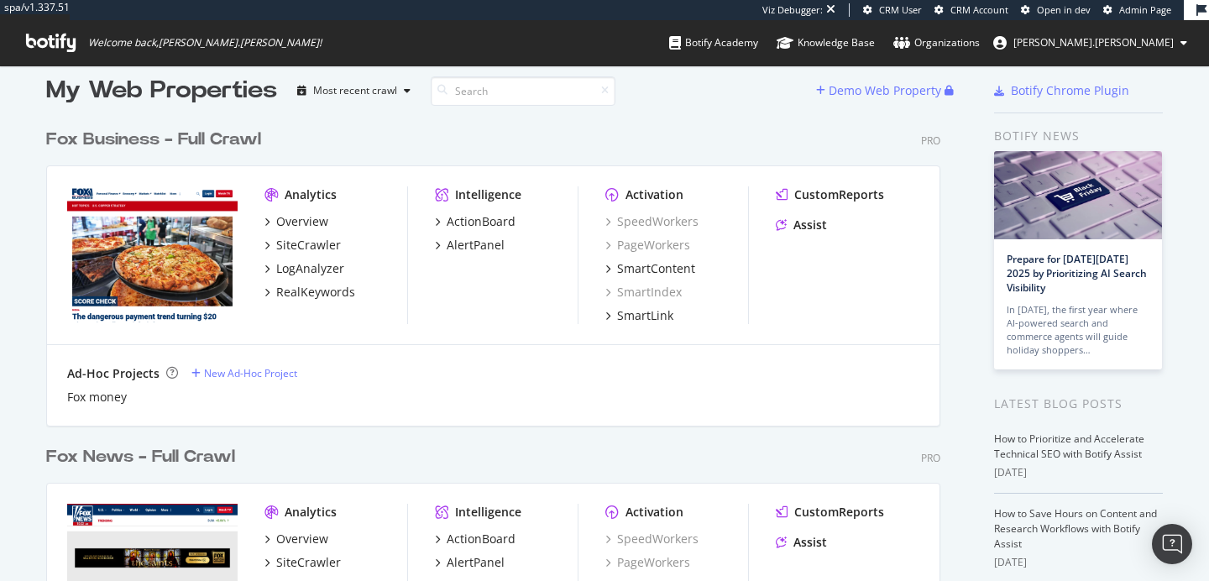
scroll to position [20, 0]
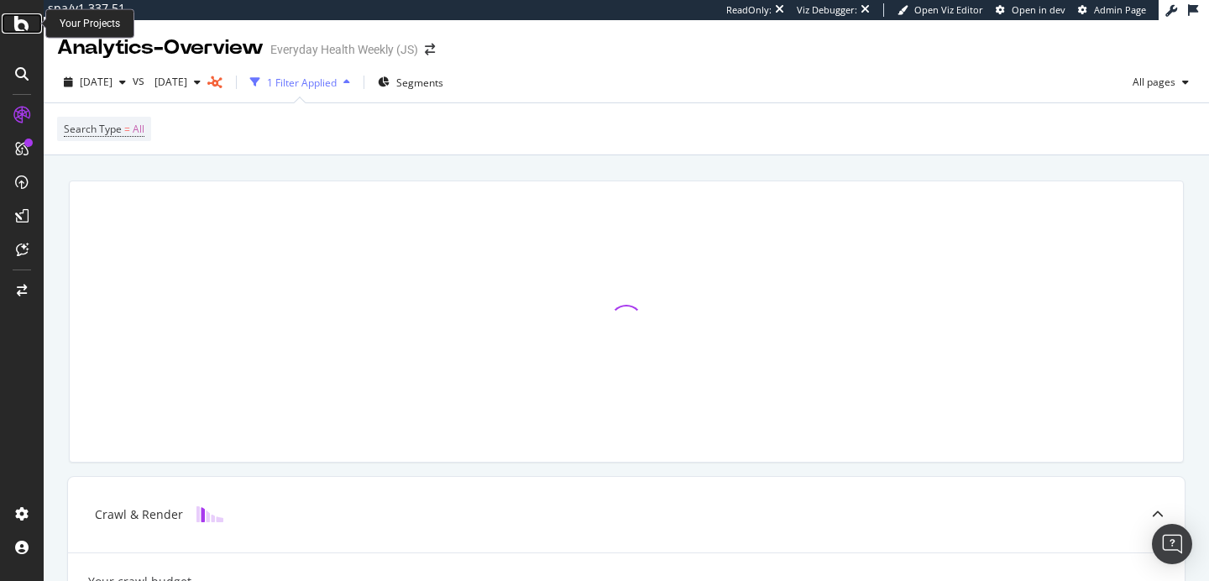
click at [21, 23] on icon at bounding box center [21, 23] width 15 height 20
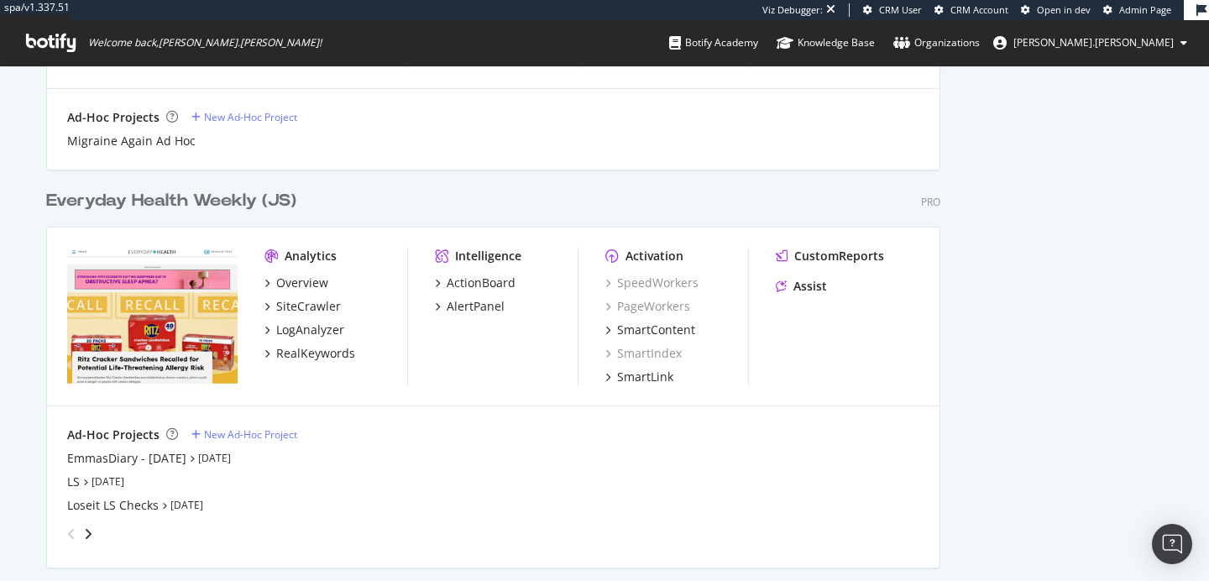
scroll to position [1856, 0]
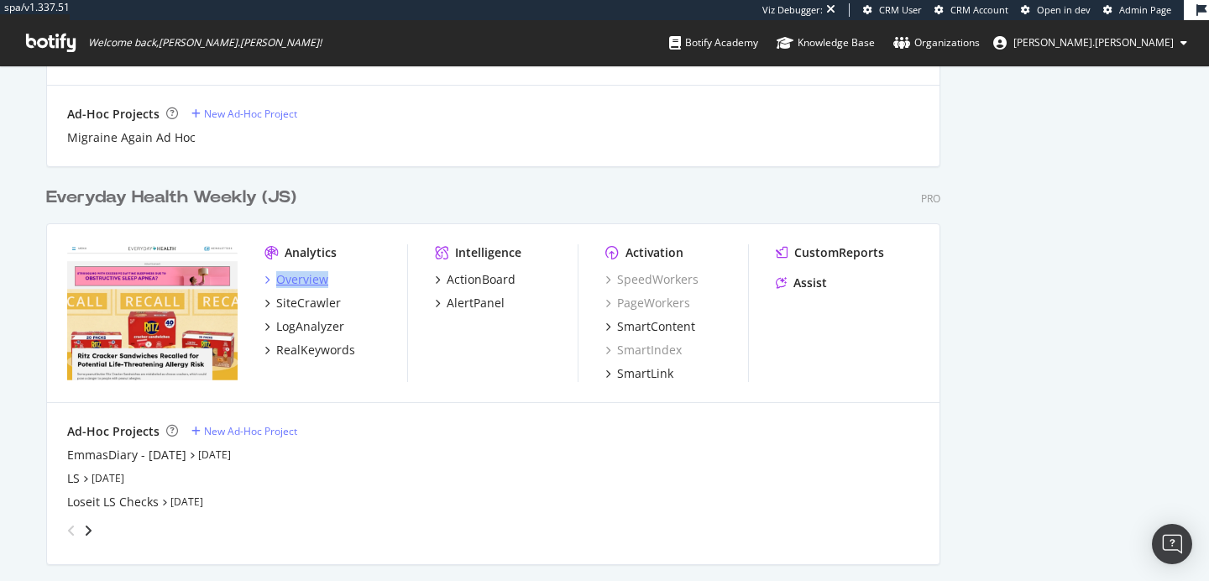
click at [294, 275] on div "Overview" at bounding box center [302, 279] width 52 height 17
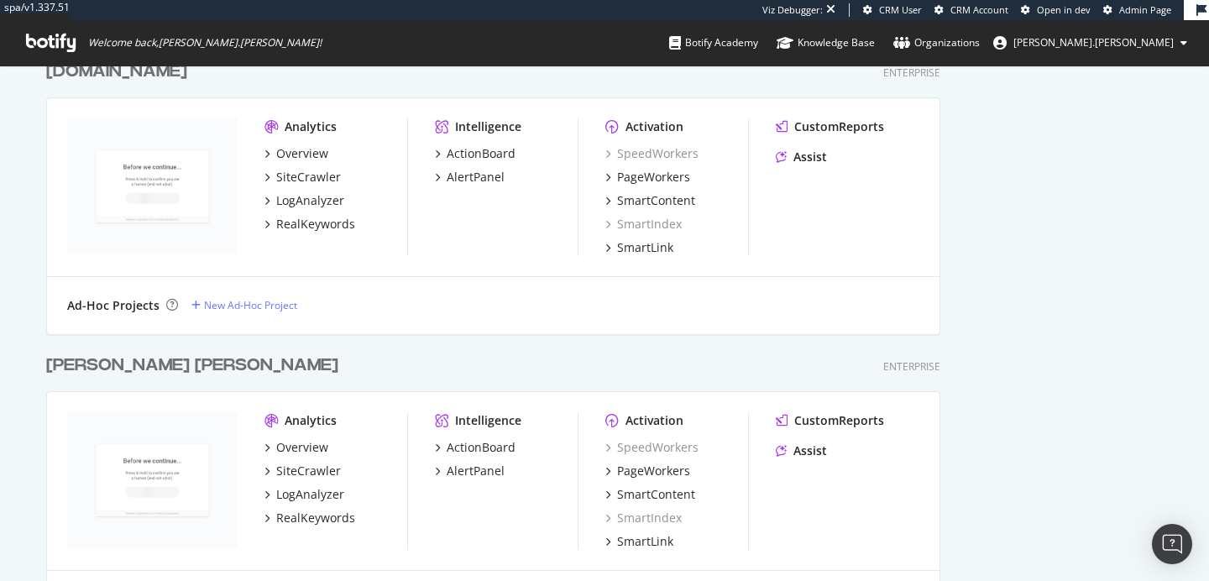
scroll to position [760, 0]
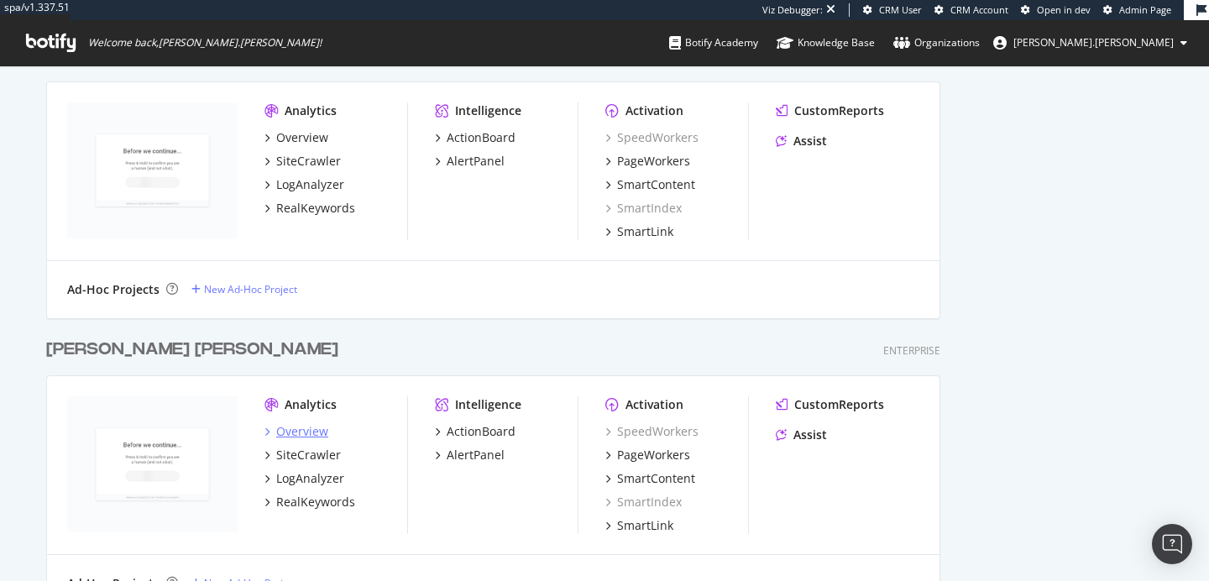
click at [309, 427] on div "Overview" at bounding box center [302, 431] width 52 height 17
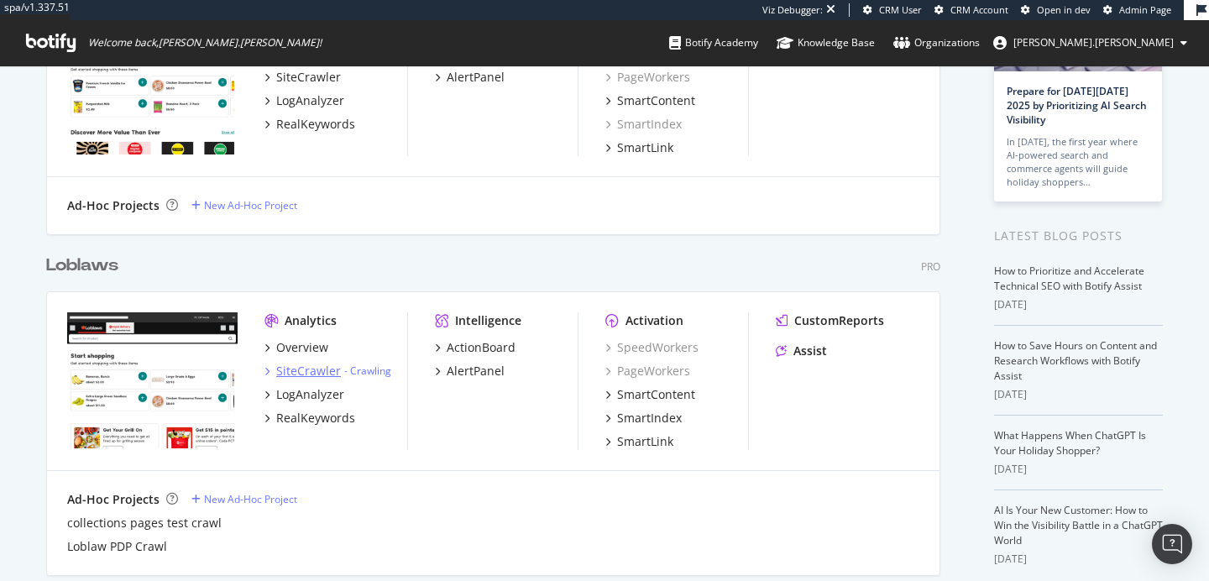
scroll to position [187, 0]
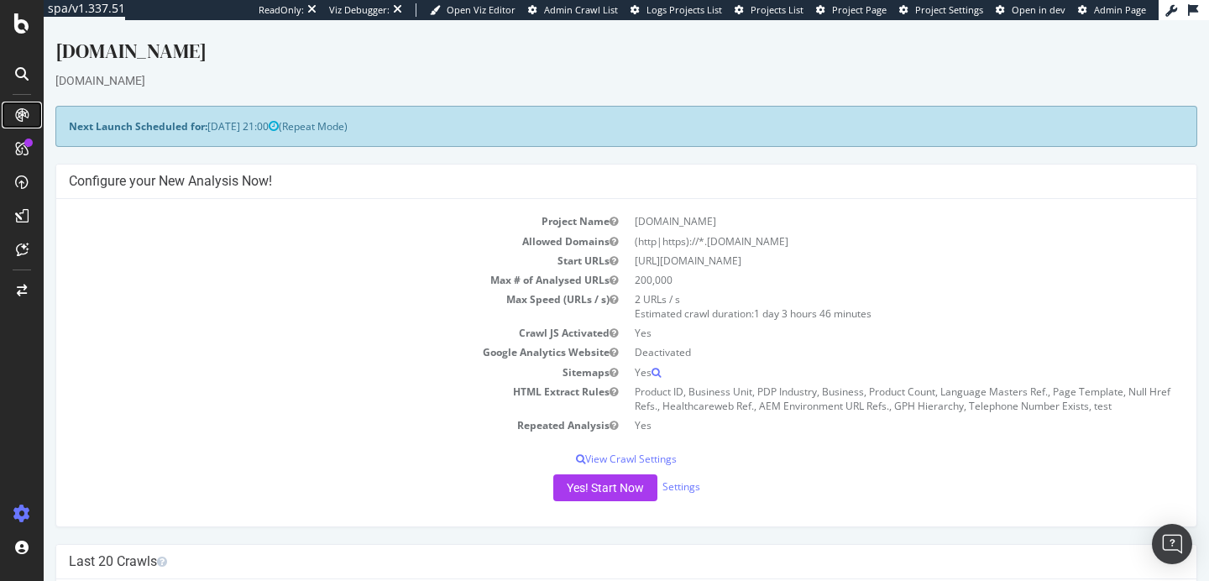
click at [18, 123] on div at bounding box center [21, 115] width 27 height 27
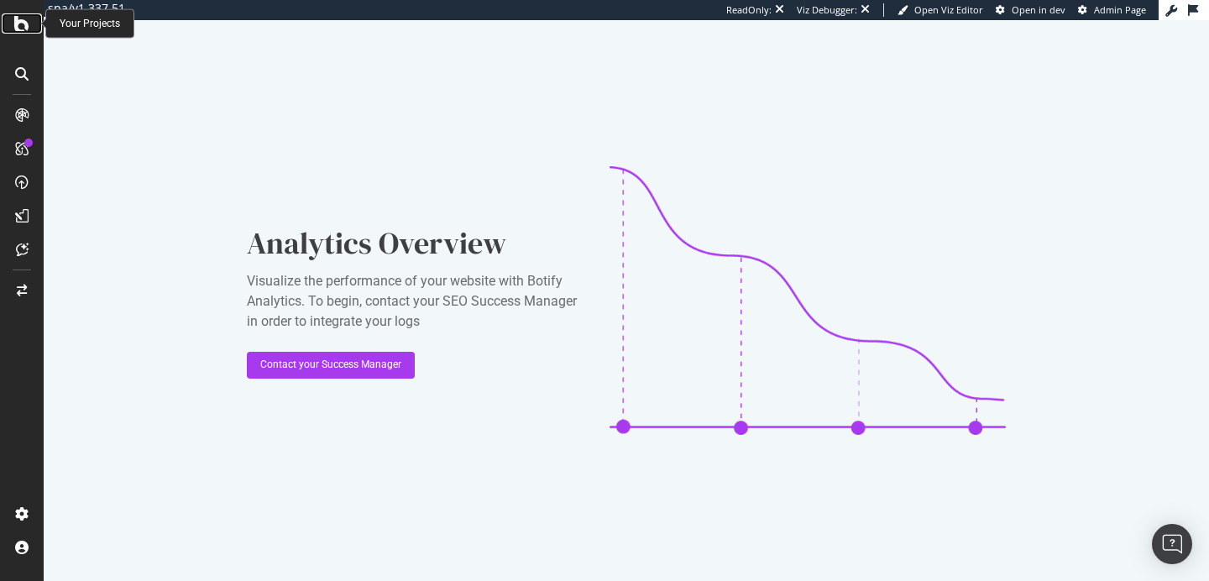
click at [18, 21] on icon at bounding box center [21, 23] width 15 height 20
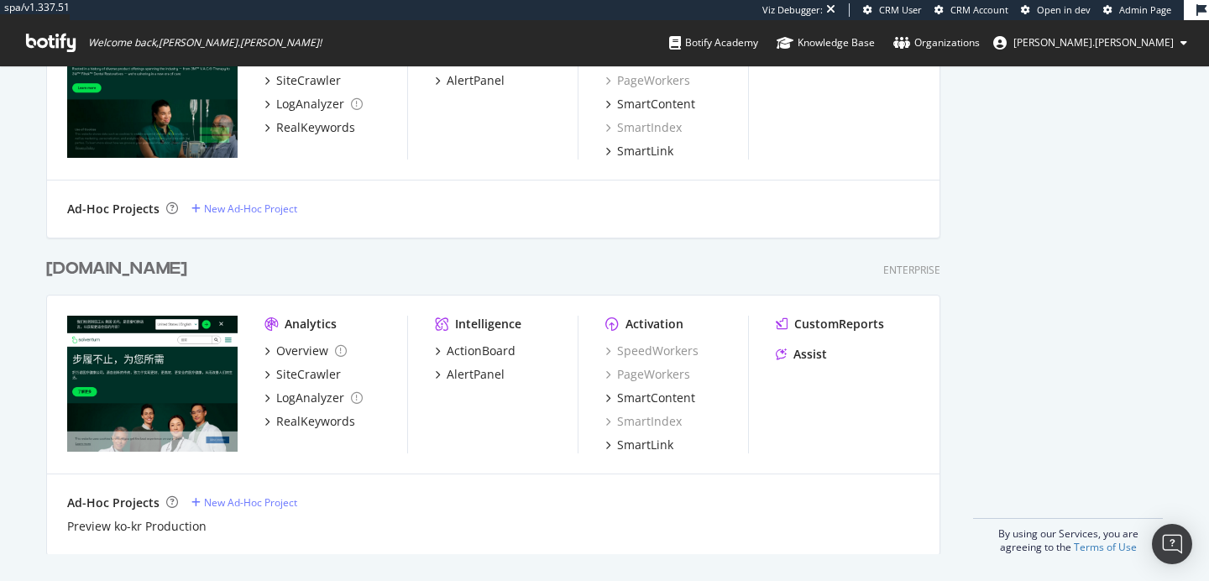
scroll to position [574, 0]
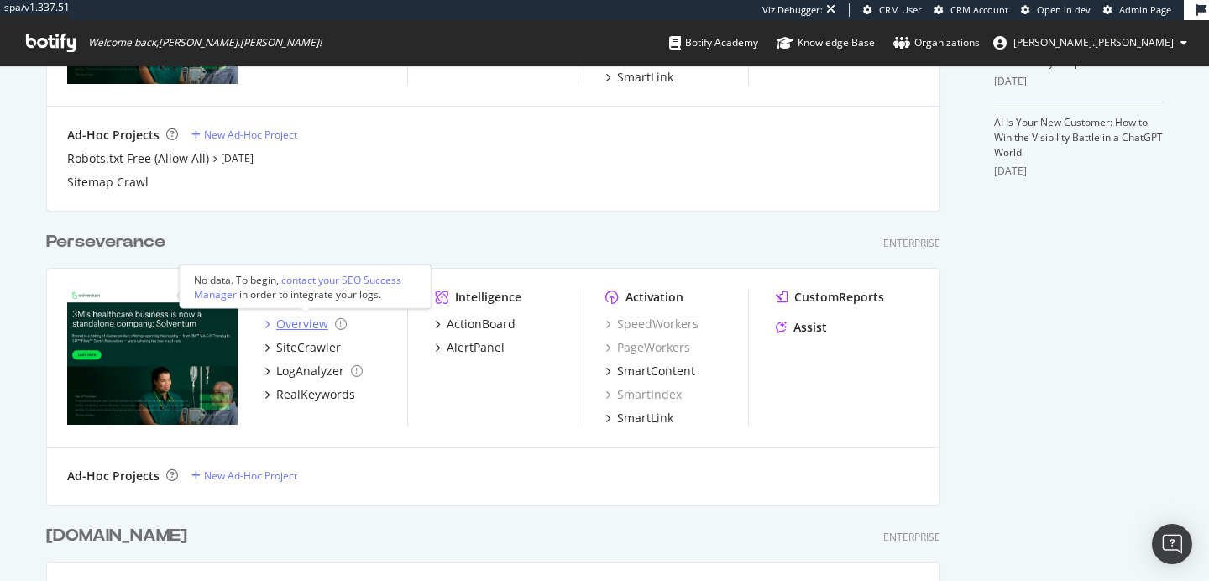
click at [308, 331] on div "Overview" at bounding box center [302, 324] width 52 height 17
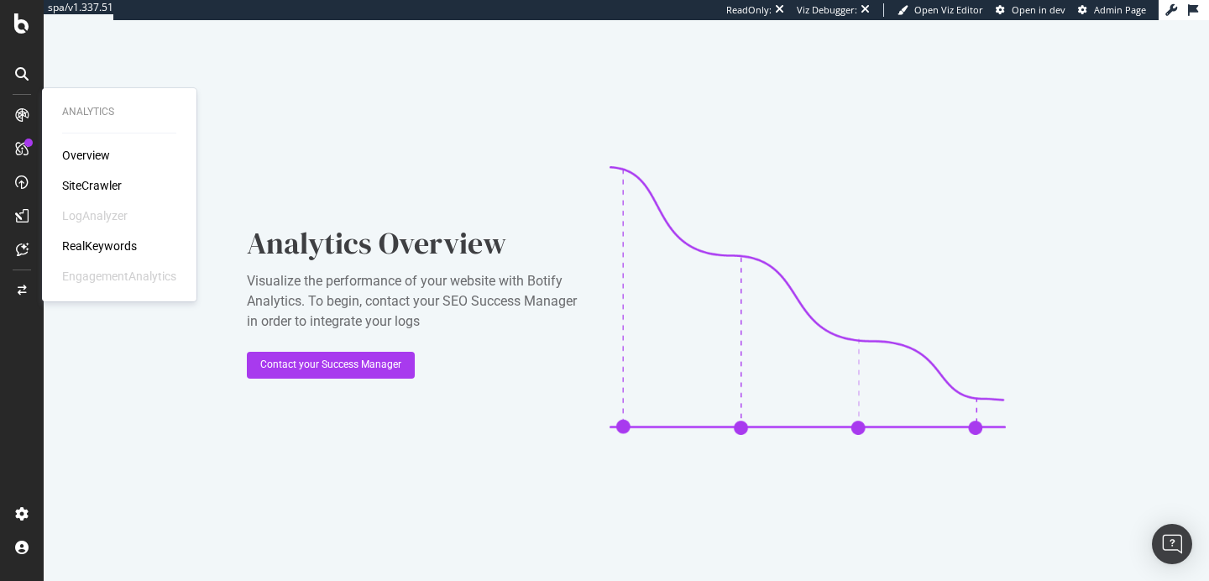
click at [110, 187] on div "SiteCrawler" at bounding box center [92, 185] width 60 height 17
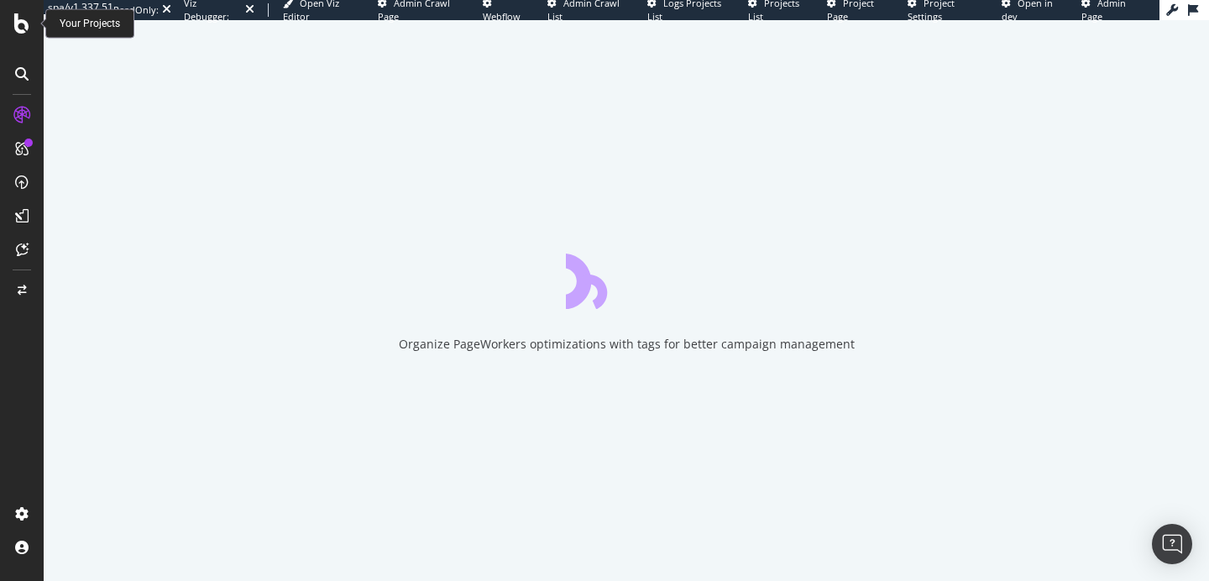
click at [24, 27] on icon at bounding box center [21, 23] width 15 height 20
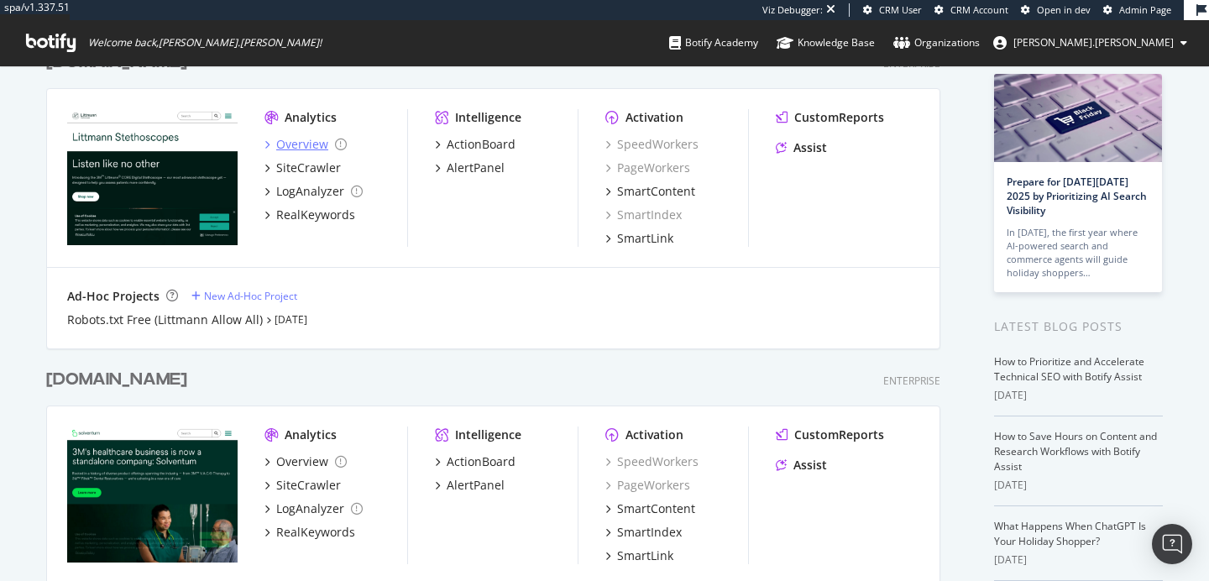
scroll to position [149, 0]
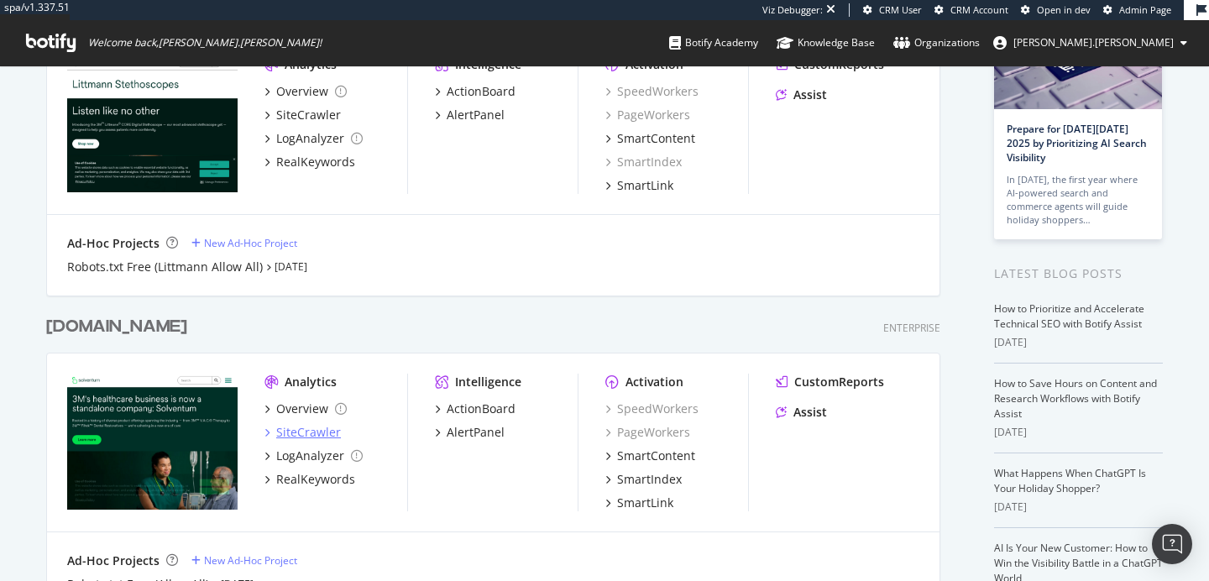
click at [291, 428] on div "SiteCrawler" at bounding box center [308, 432] width 65 height 17
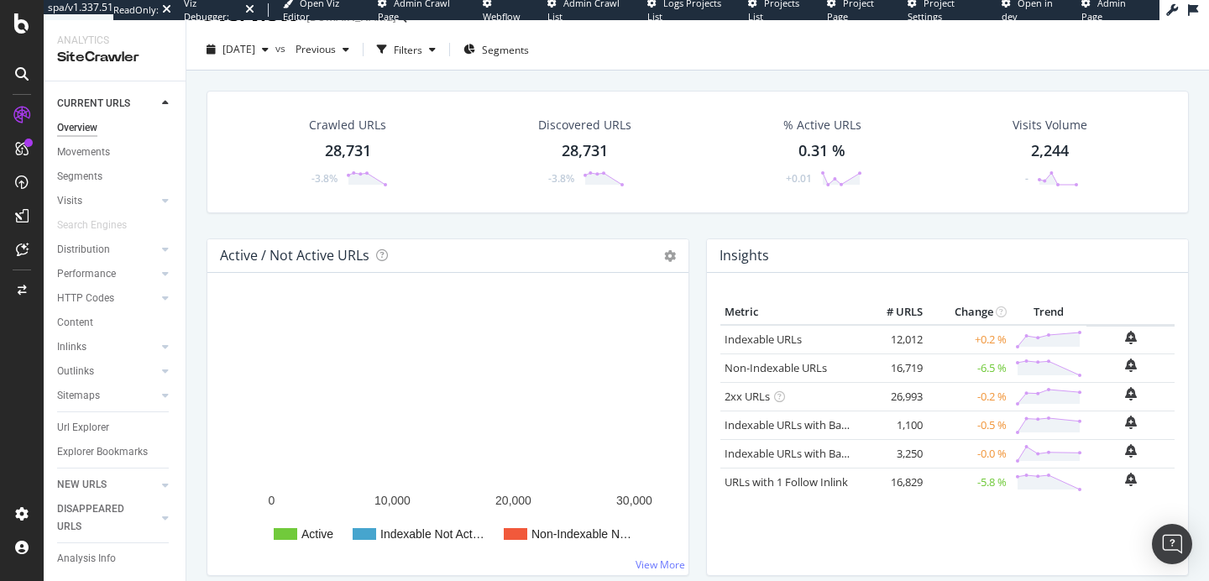
scroll to position [34, 0]
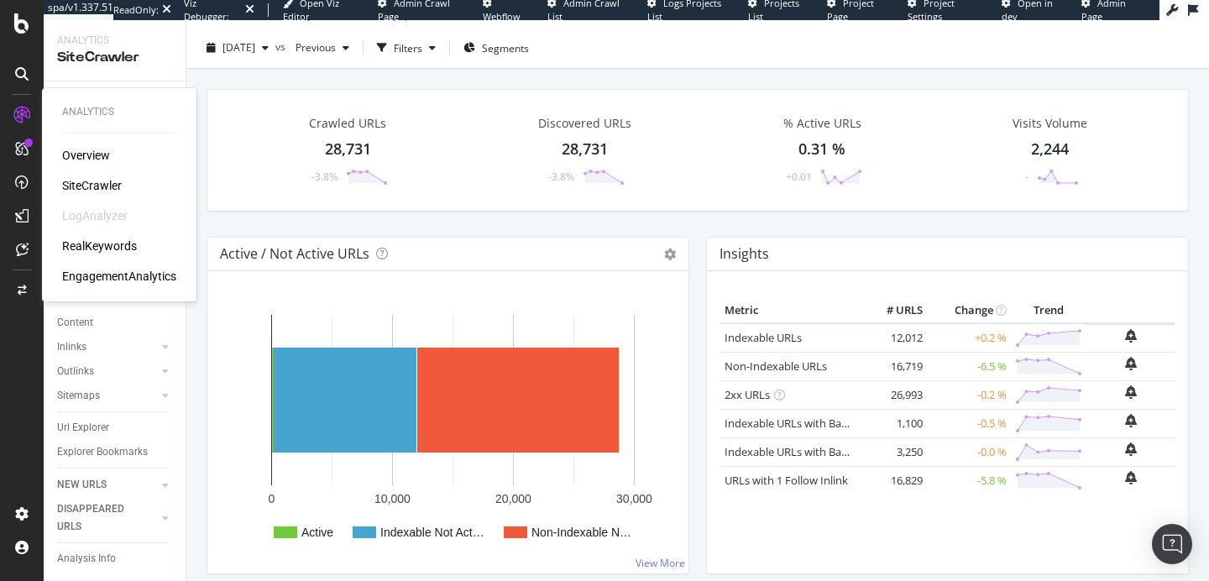
click at [30, 114] on div at bounding box center [21, 115] width 27 height 27
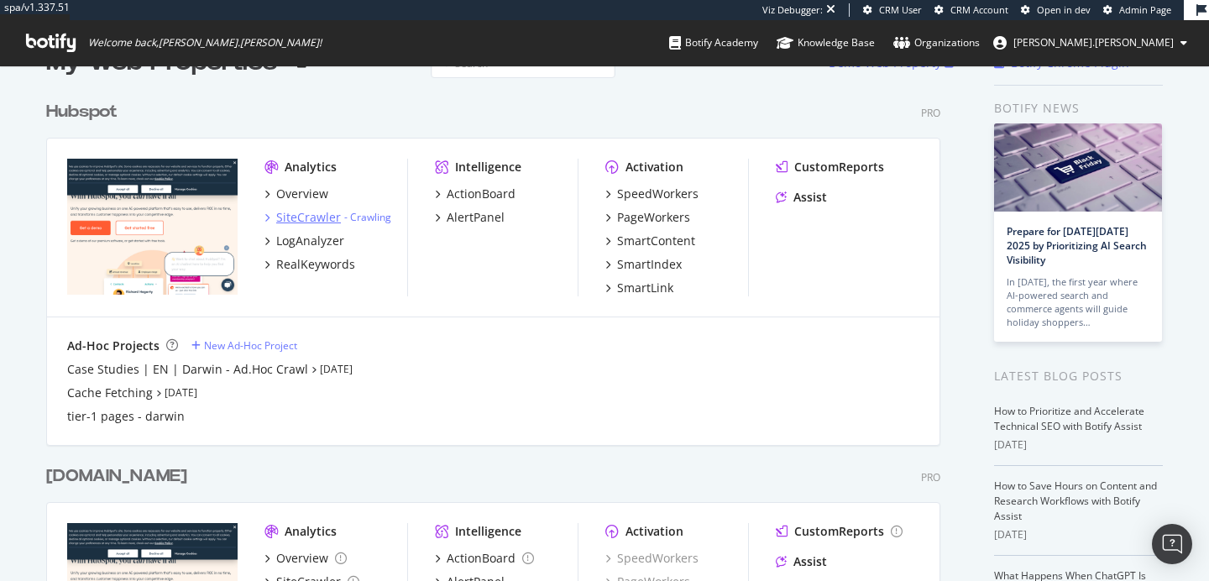
scroll to position [47, 0]
click at [311, 192] on div "Overview" at bounding box center [302, 193] width 52 height 17
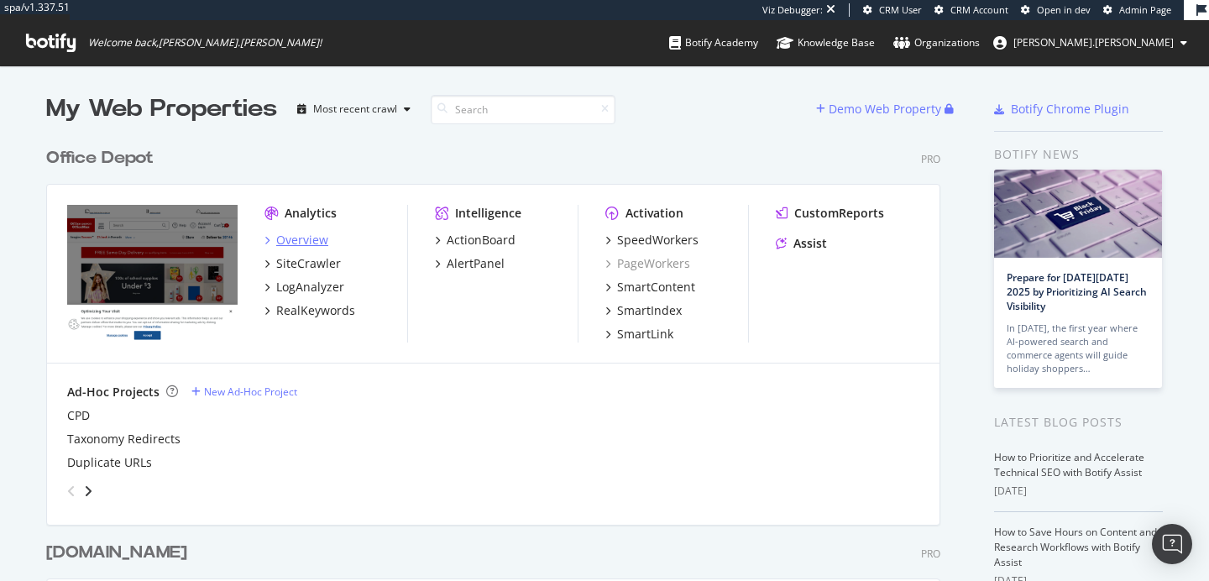
click at [310, 237] on div "Overview" at bounding box center [302, 240] width 52 height 17
